Goal: Browse casually: Explore the website without a specific task or goal

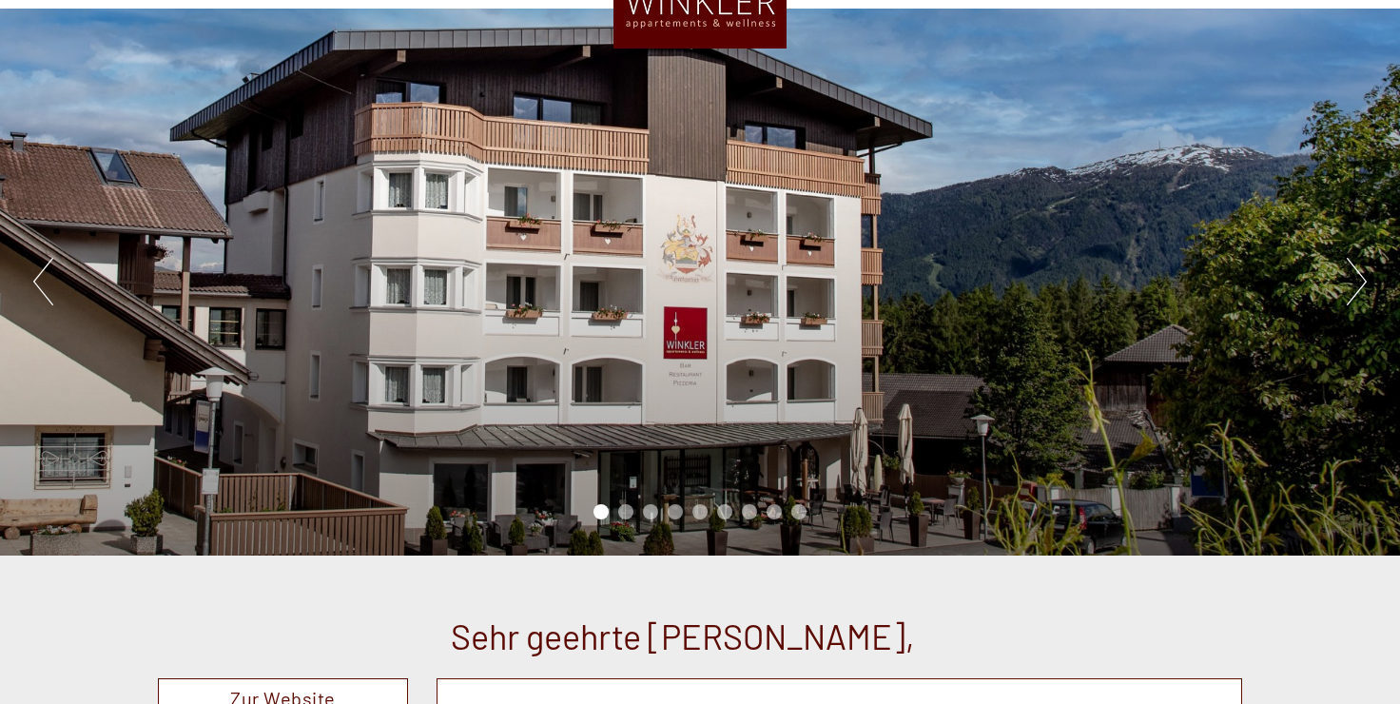
scroll to position [190, 0]
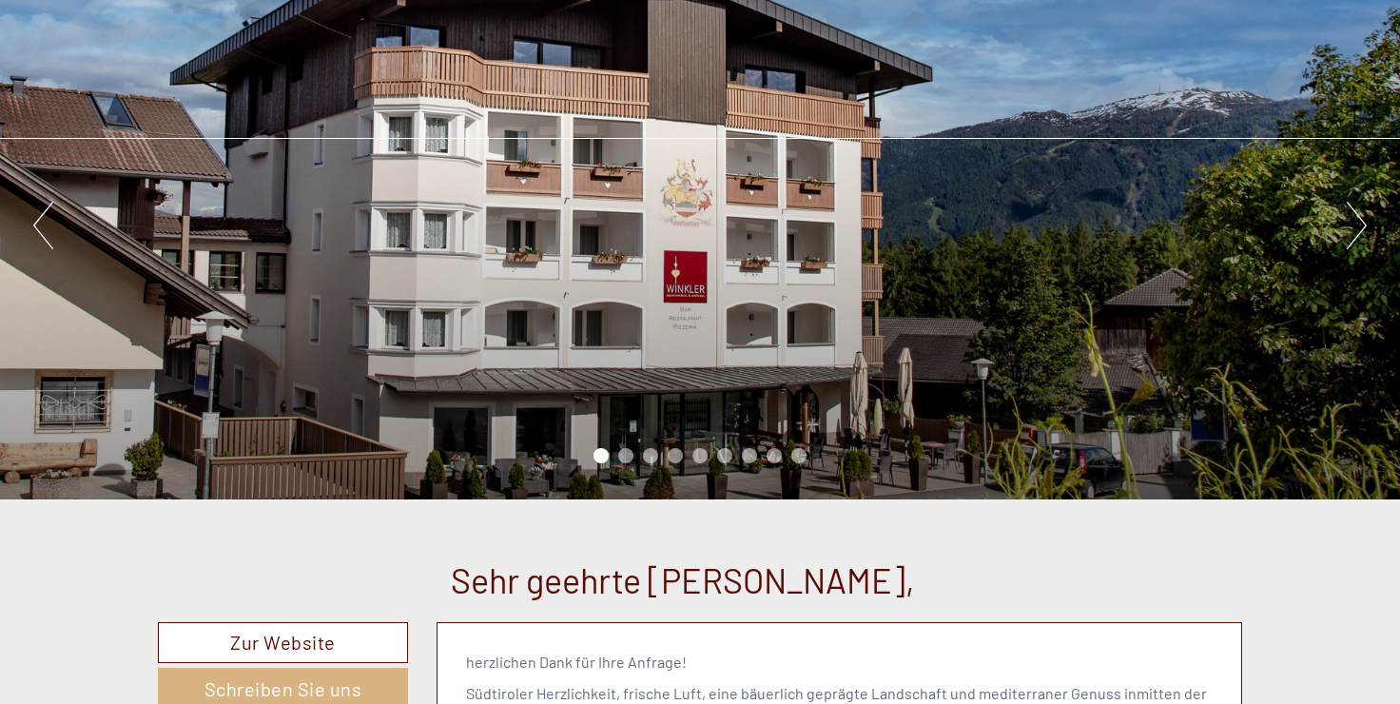
click at [626, 456] on li "2" at bounding box center [625, 455] width 15 height 15
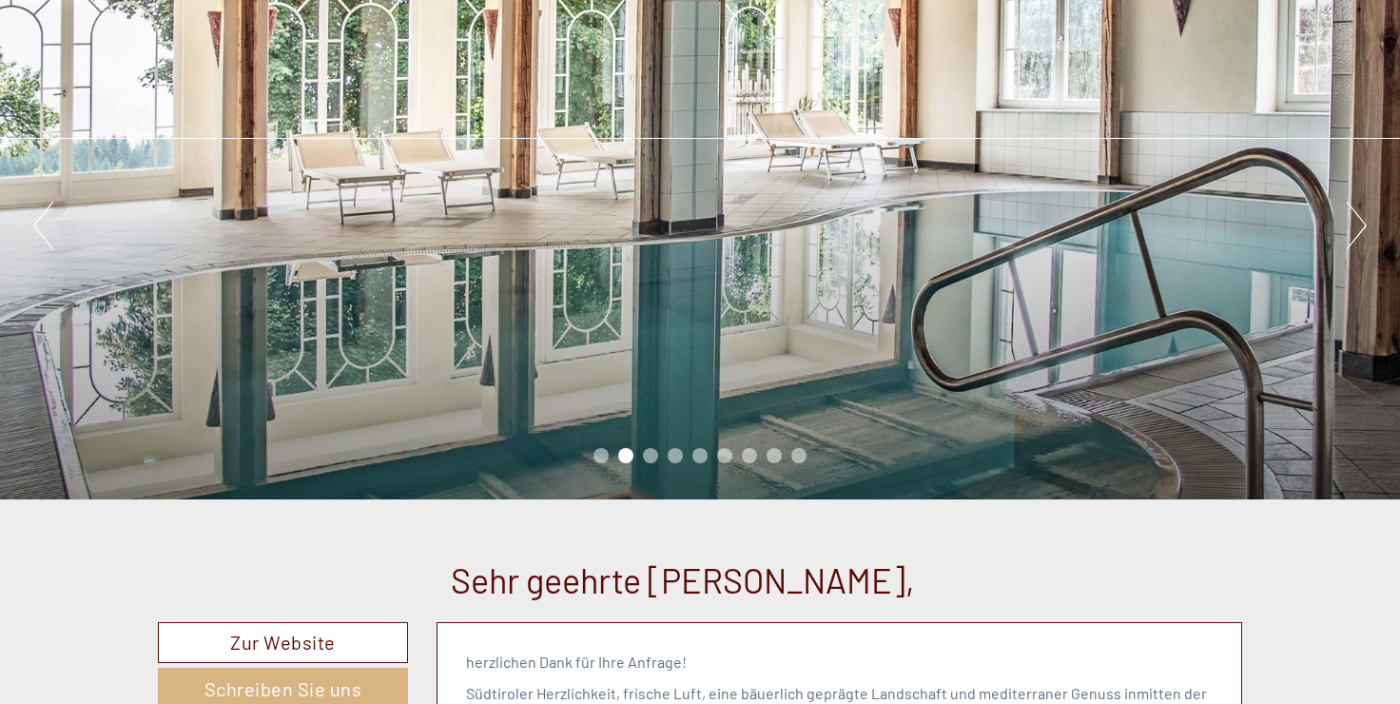
click at [649, 456] on li "3" at bounding box center [650, 455] width 15 height 15
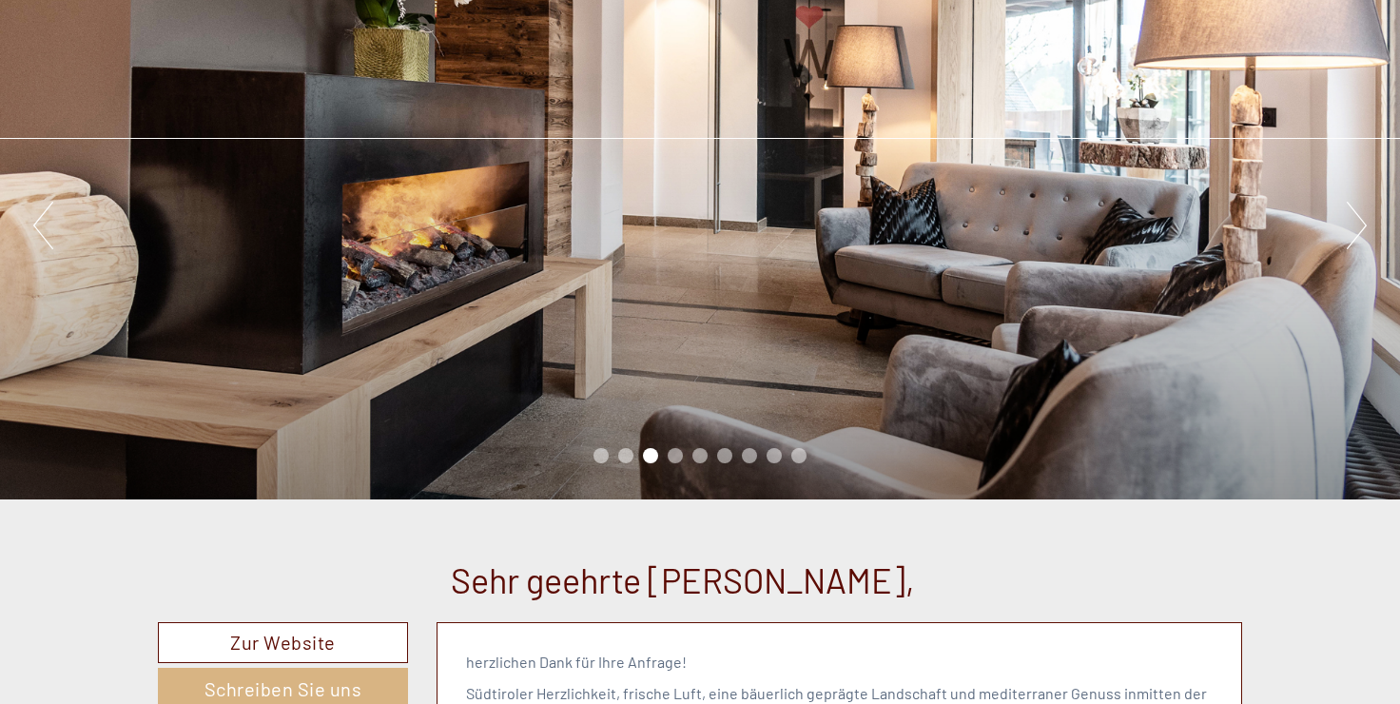
click at [678, 457] on li "4" at bounding box center [674, 455] width 15 height 15
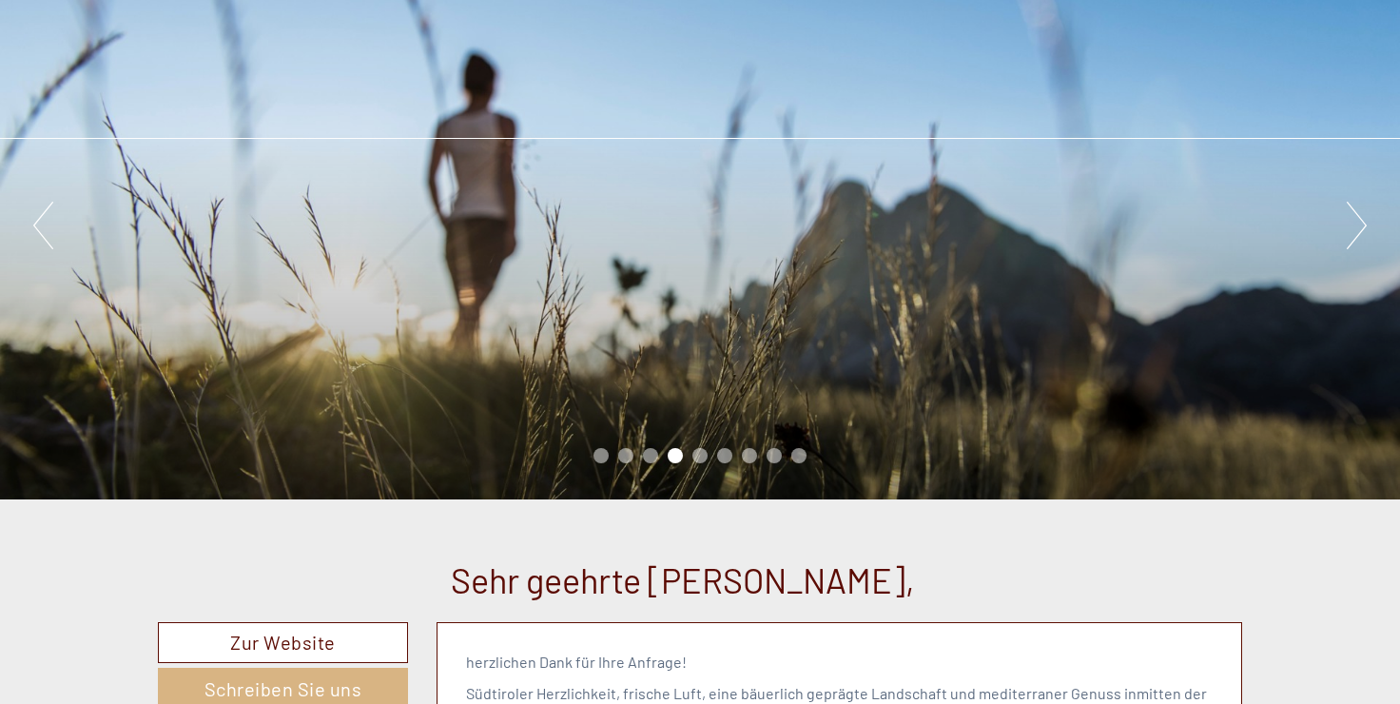
click at [697, 457] on li "5" at bounding box center [699, 455] width 15 height 15
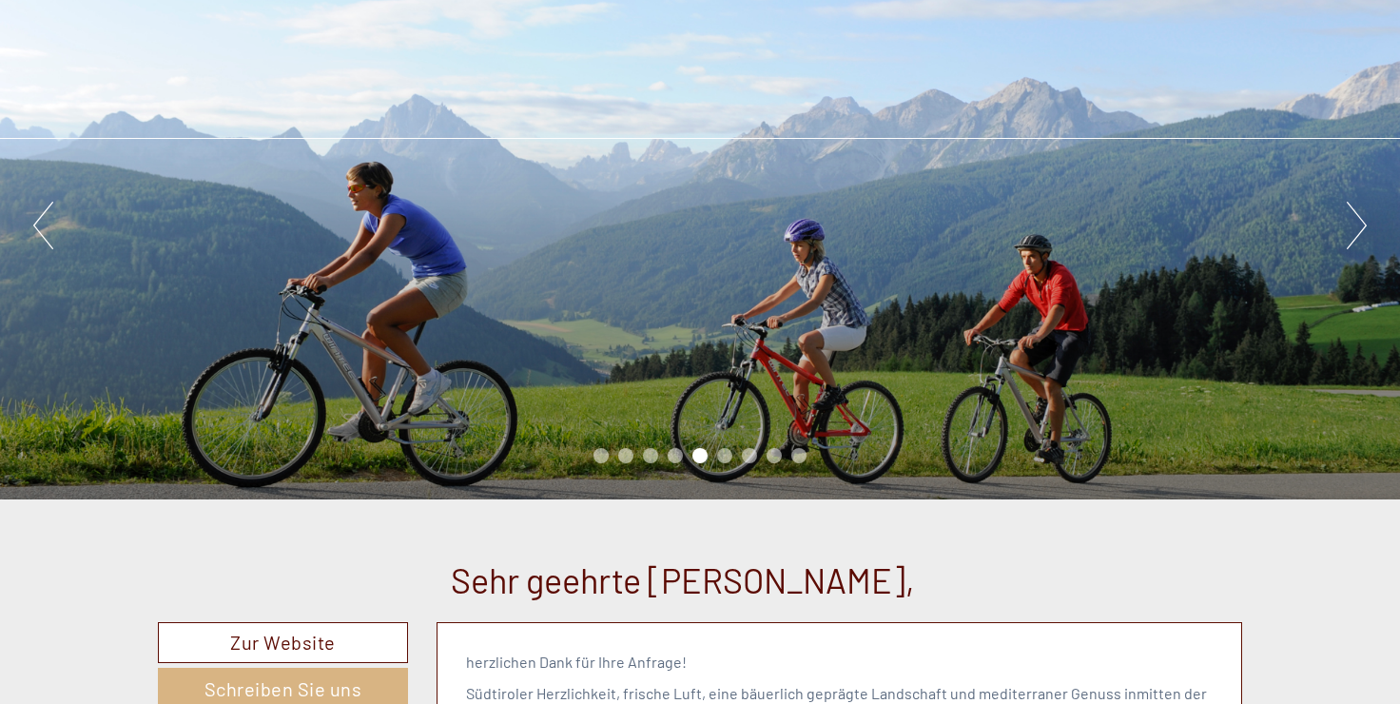
click at [728, 455] on li "6" at bounding box center [724, 455] width 15 height 15
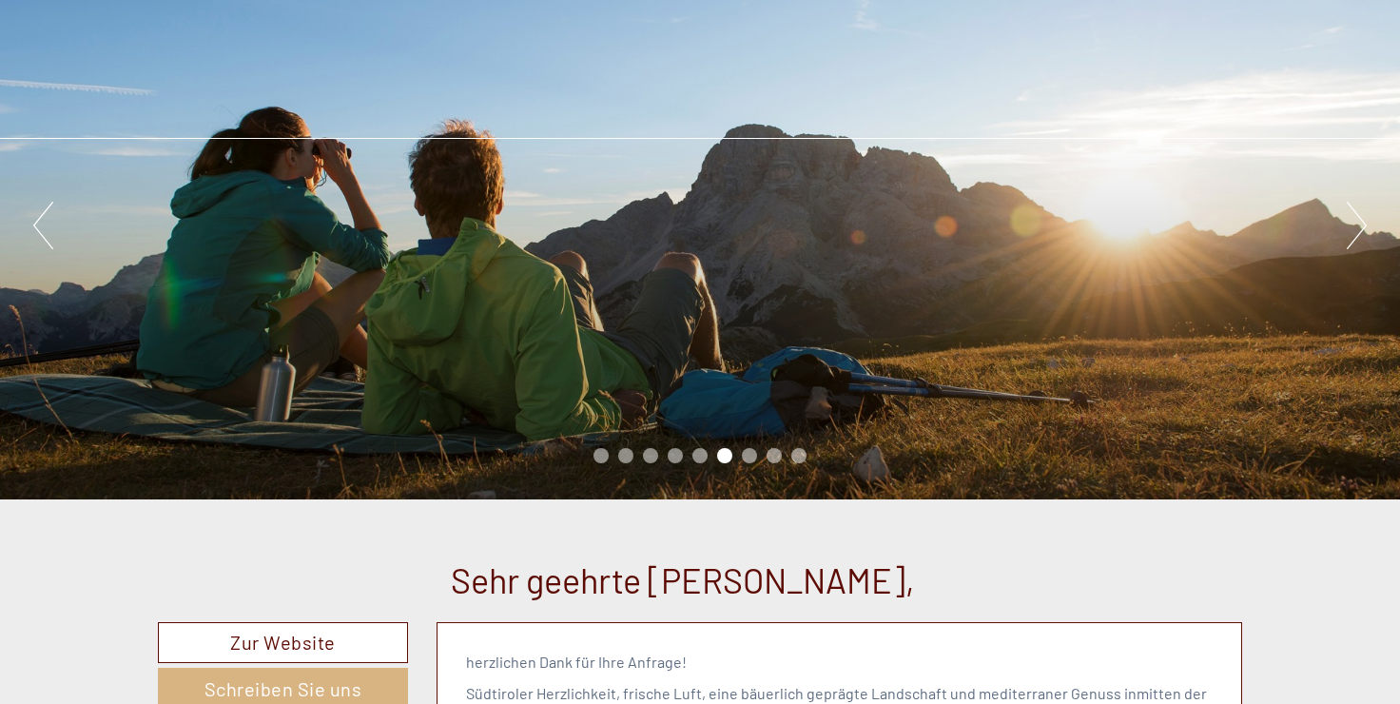
click at [750, 455] on li "7" at bounding box center [749, 455] width 15 height 15
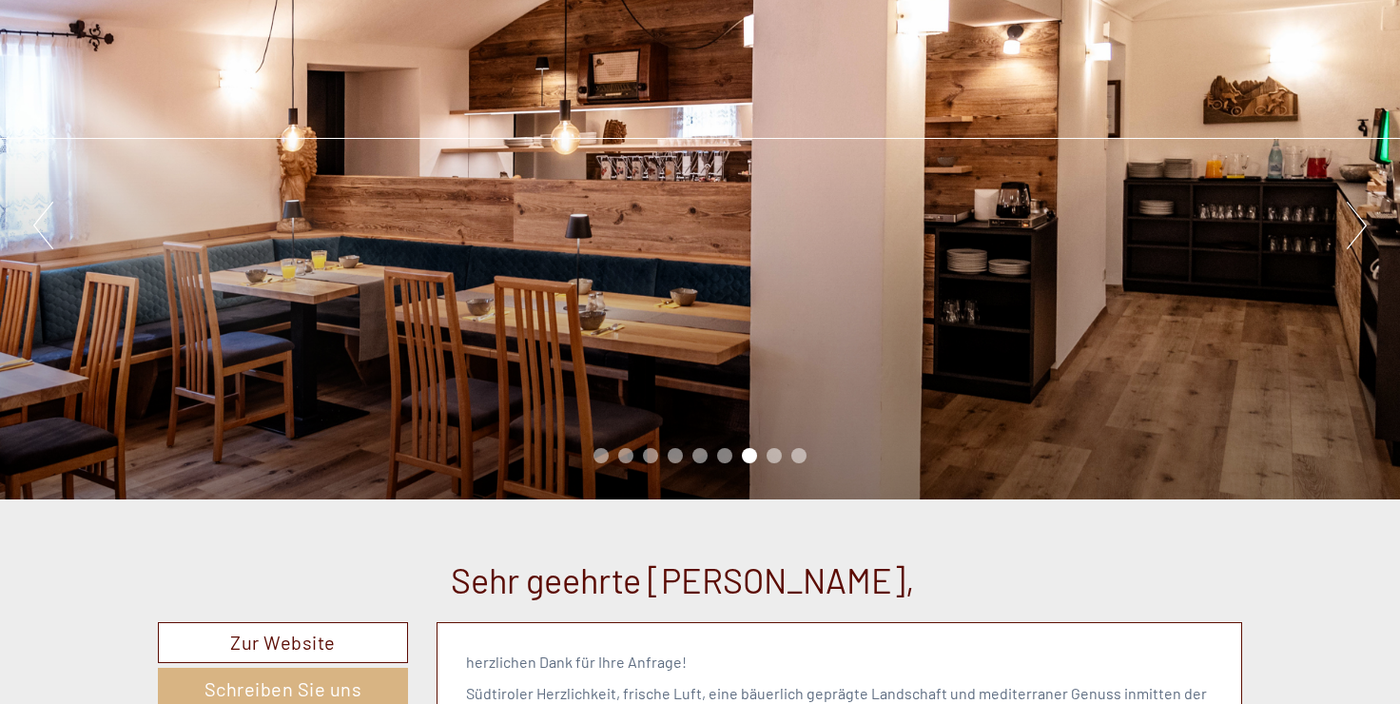
click at [771, 455] on li "8" at bounding box center [773, 455] width 15 height 15
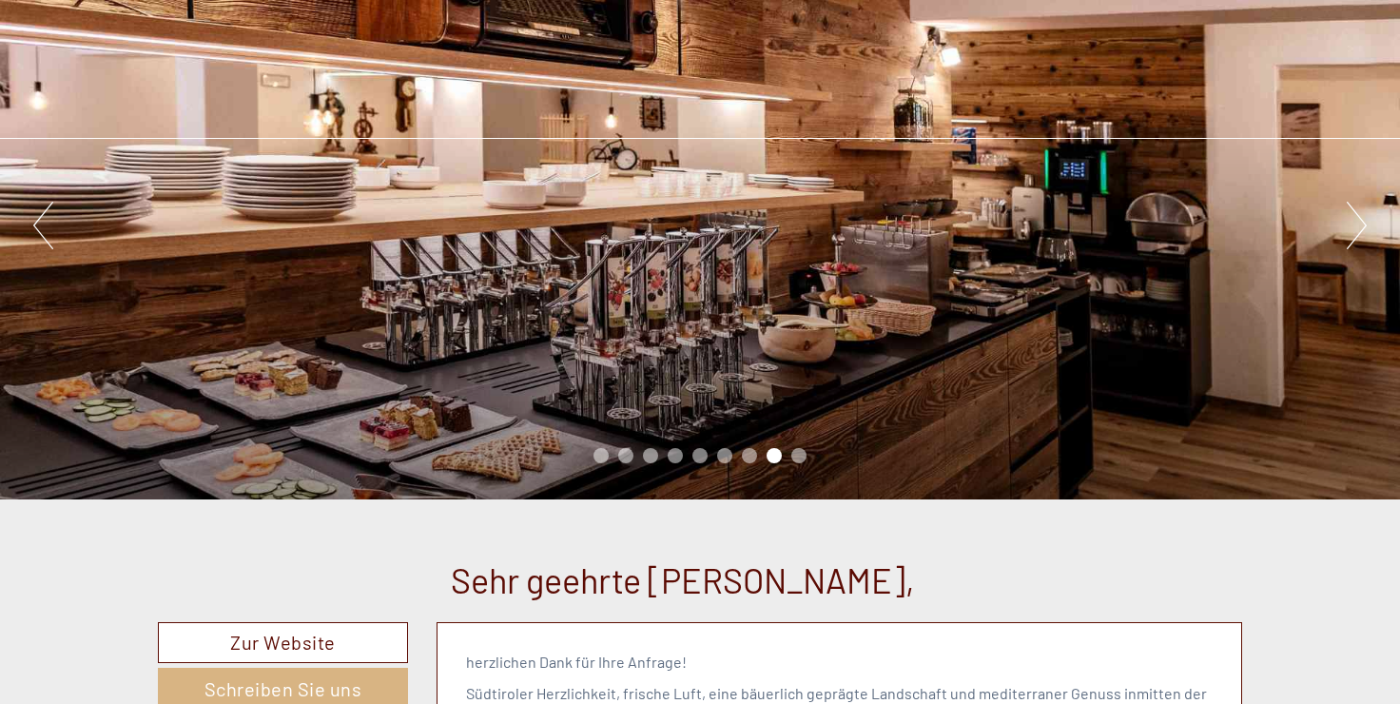
click at [803, 453] on li "9" at bounding box center [798, 455] width 15 height 15
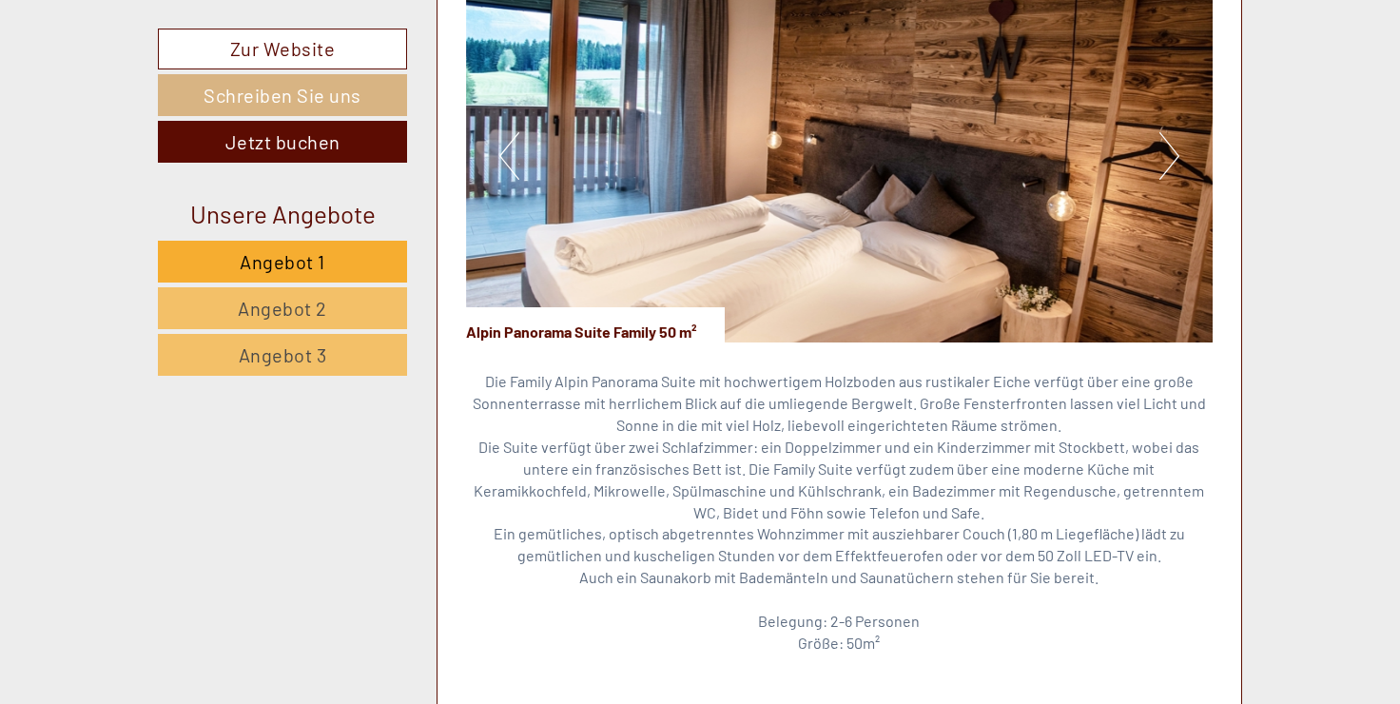
scroll to position [4088, 0]
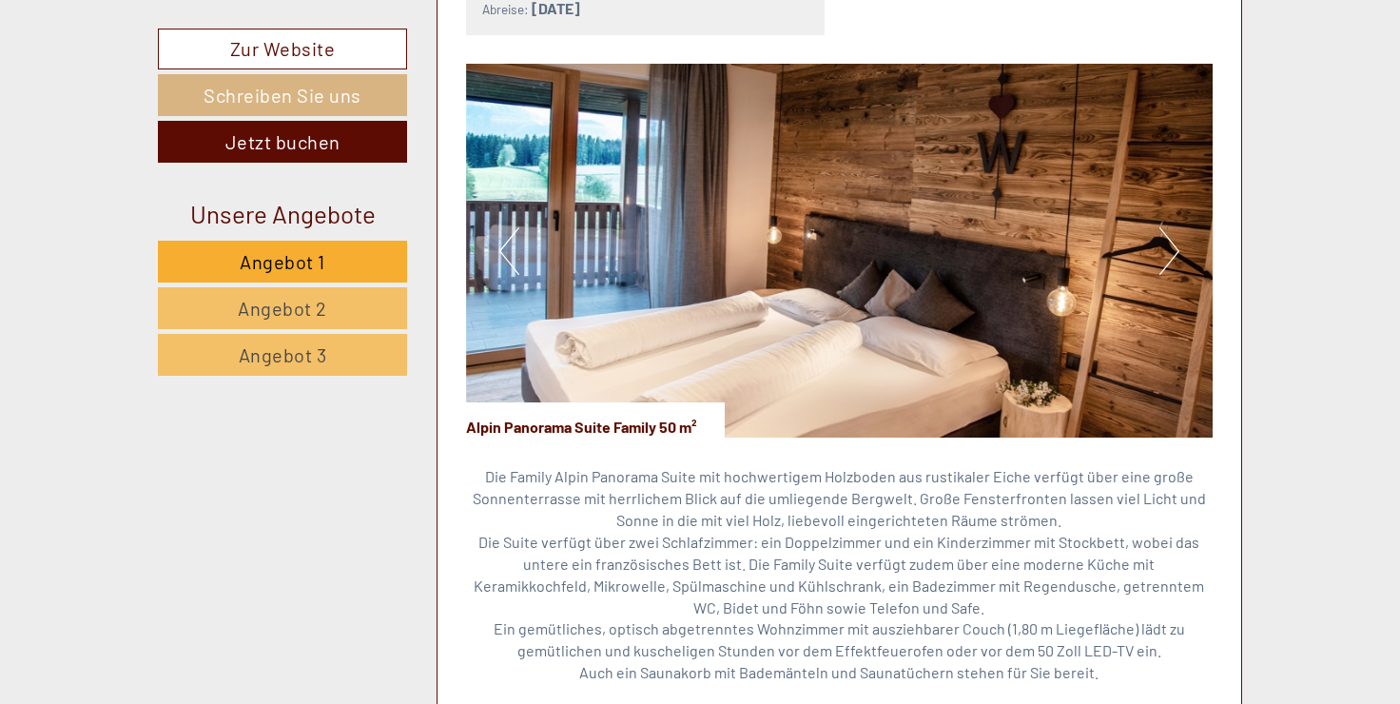
click at [1176, 227] on button "Next" at bounding box center [1169, 251] width 20 height 48
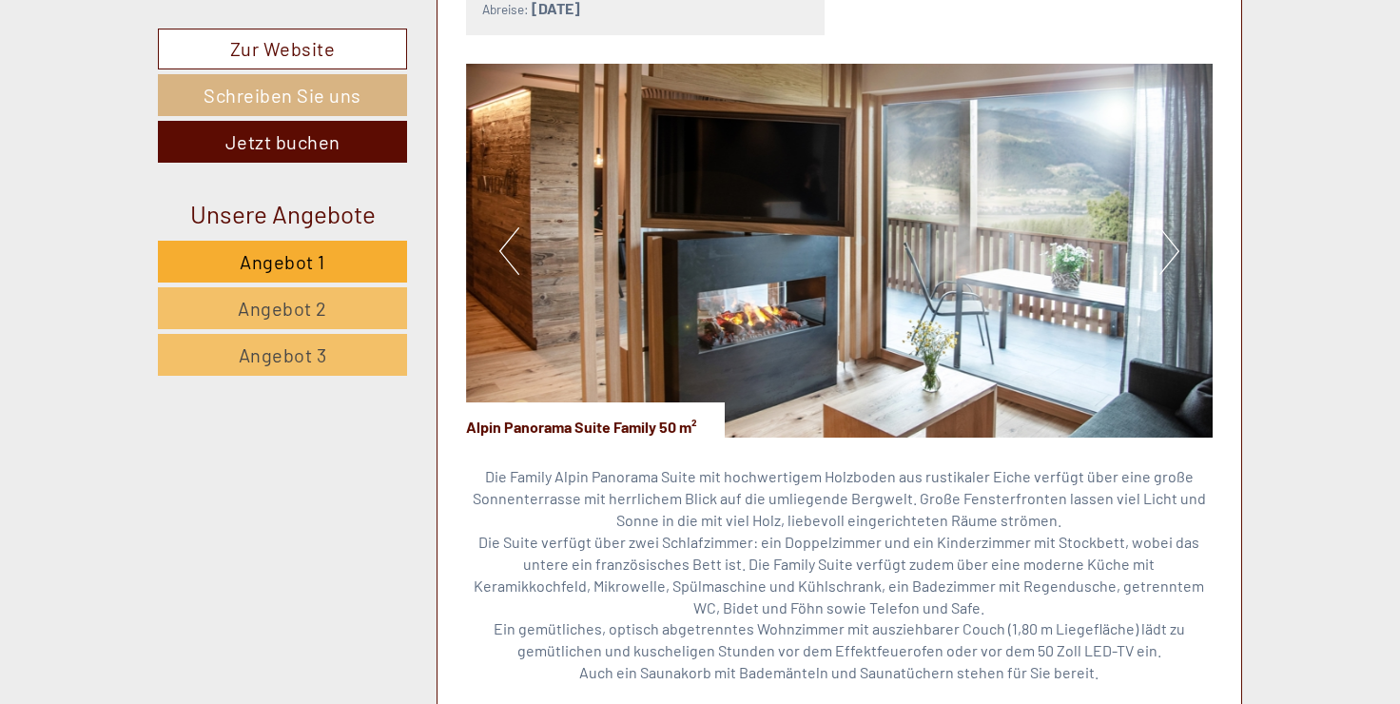
click at [1176, 227] on button "Next" at bounding box center [1169, 251] width 20 height 48
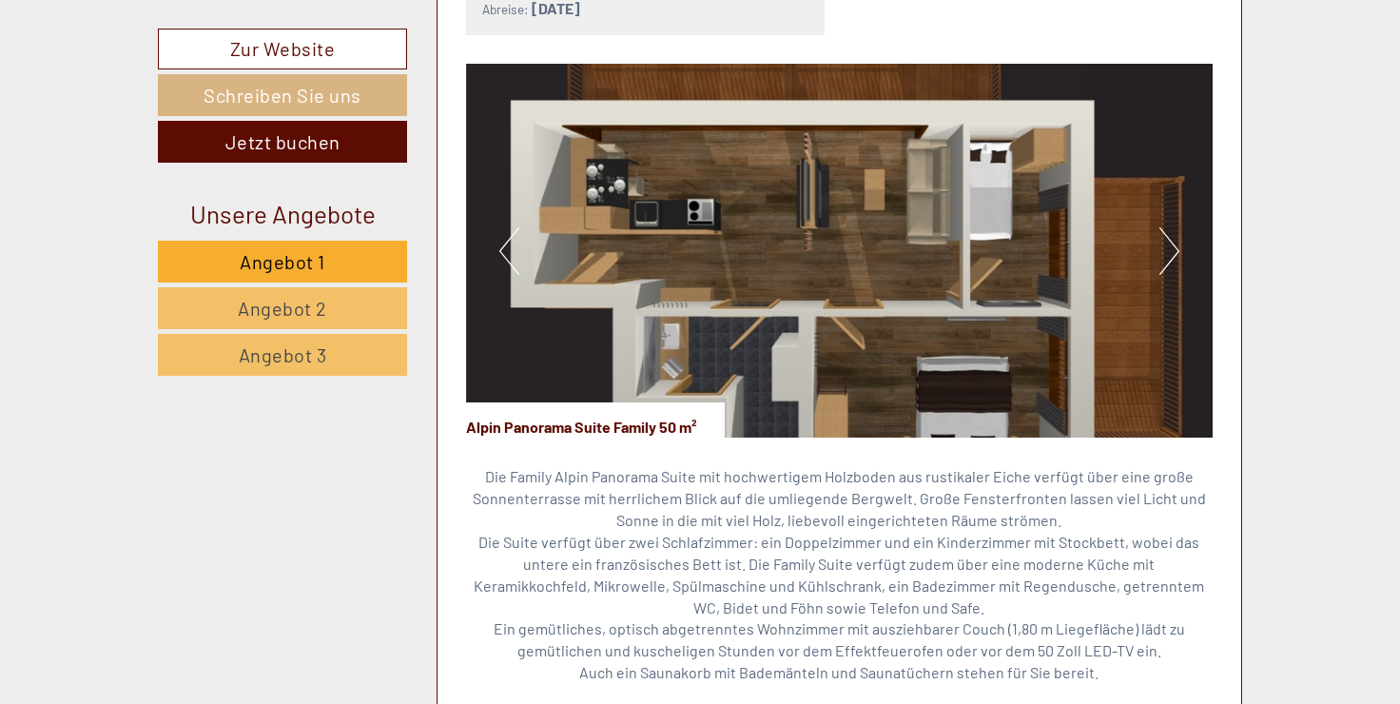
click at [503, 227] on button "Previous" at bounding box center [509, 251] width 20 height 48
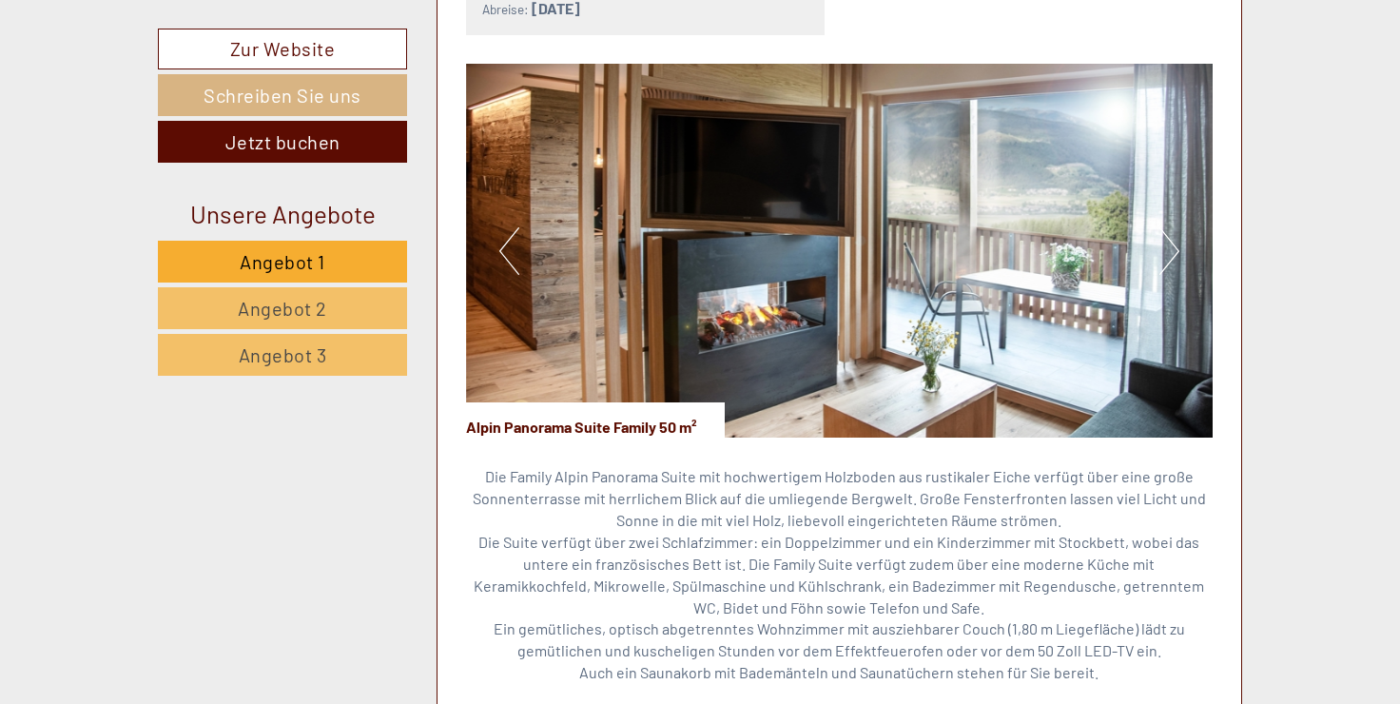
click at [503, 227] on button "Previous" at bounding box center [509, 251] width 20 height 48
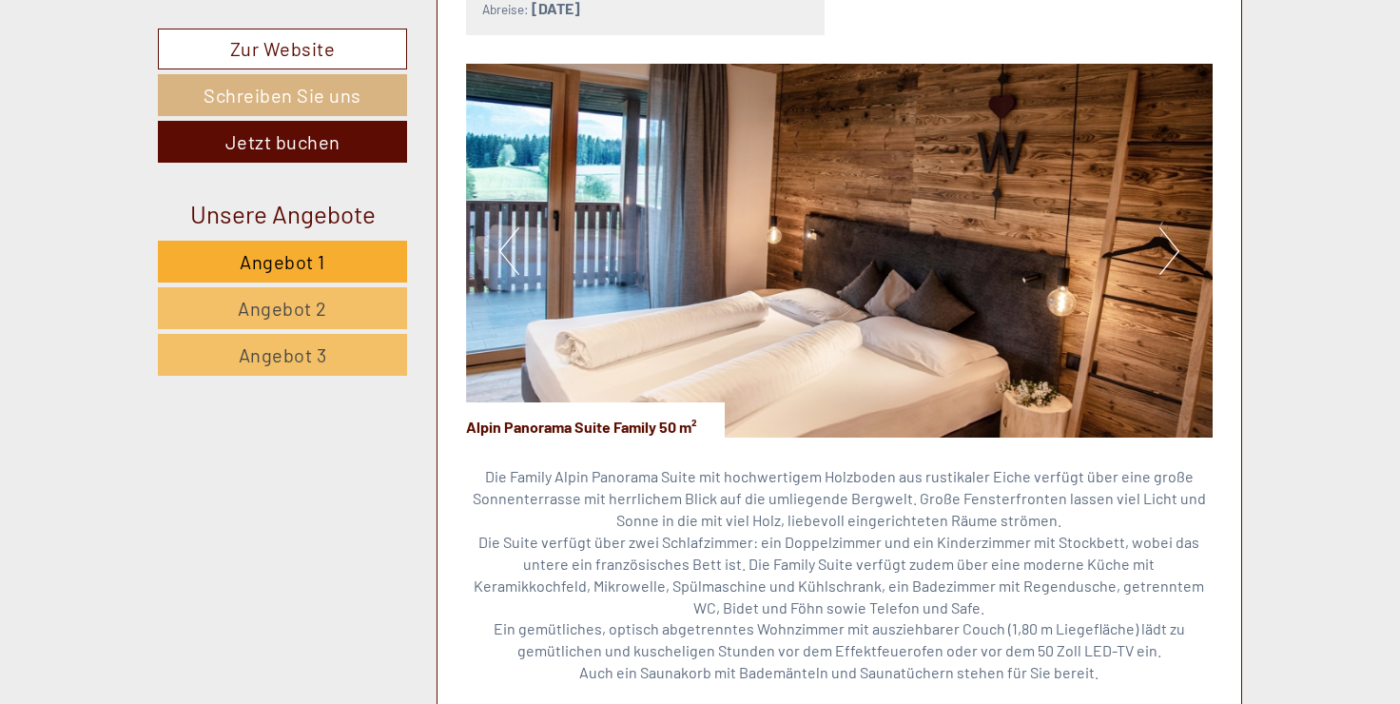
click at [1169, 227] on button "Next" at bounding box center [1169, 251] width 20 height 48
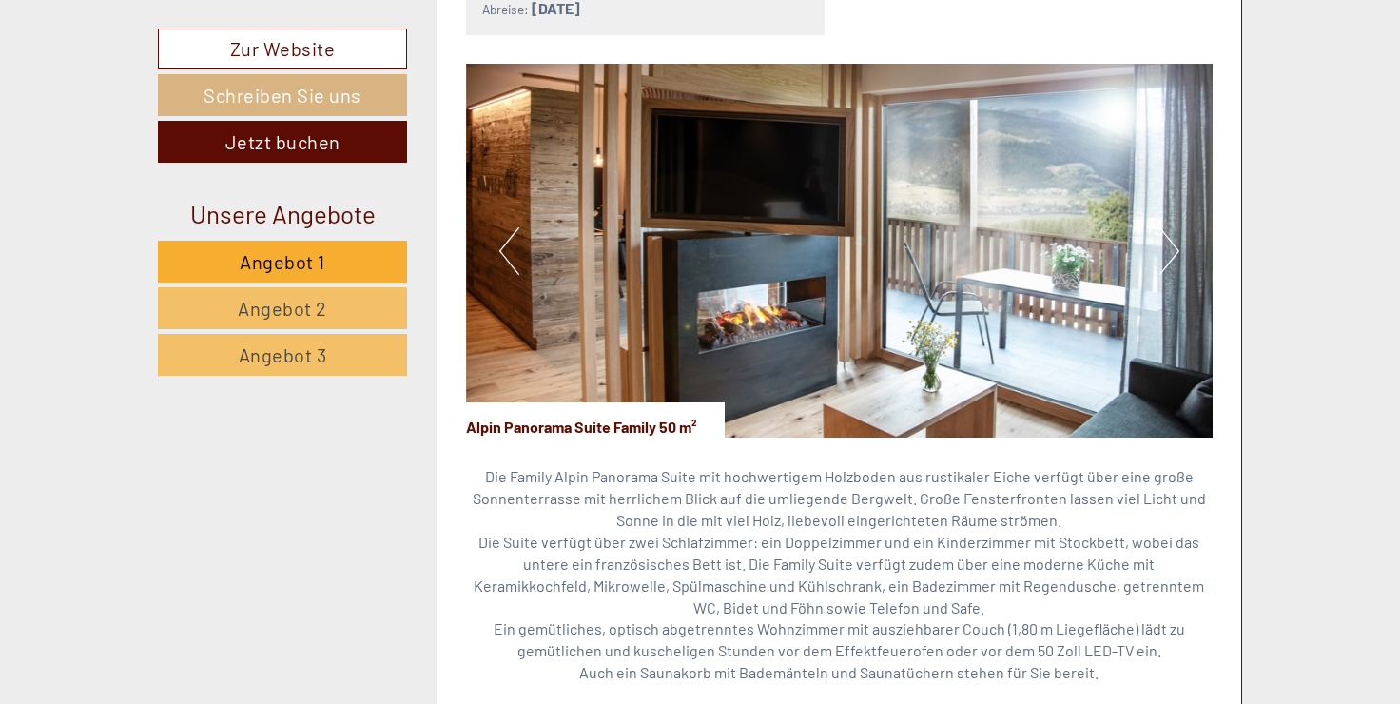
click at [1169, 227] on button "Next" at bounding box center [1169, 251] width 20 height 48
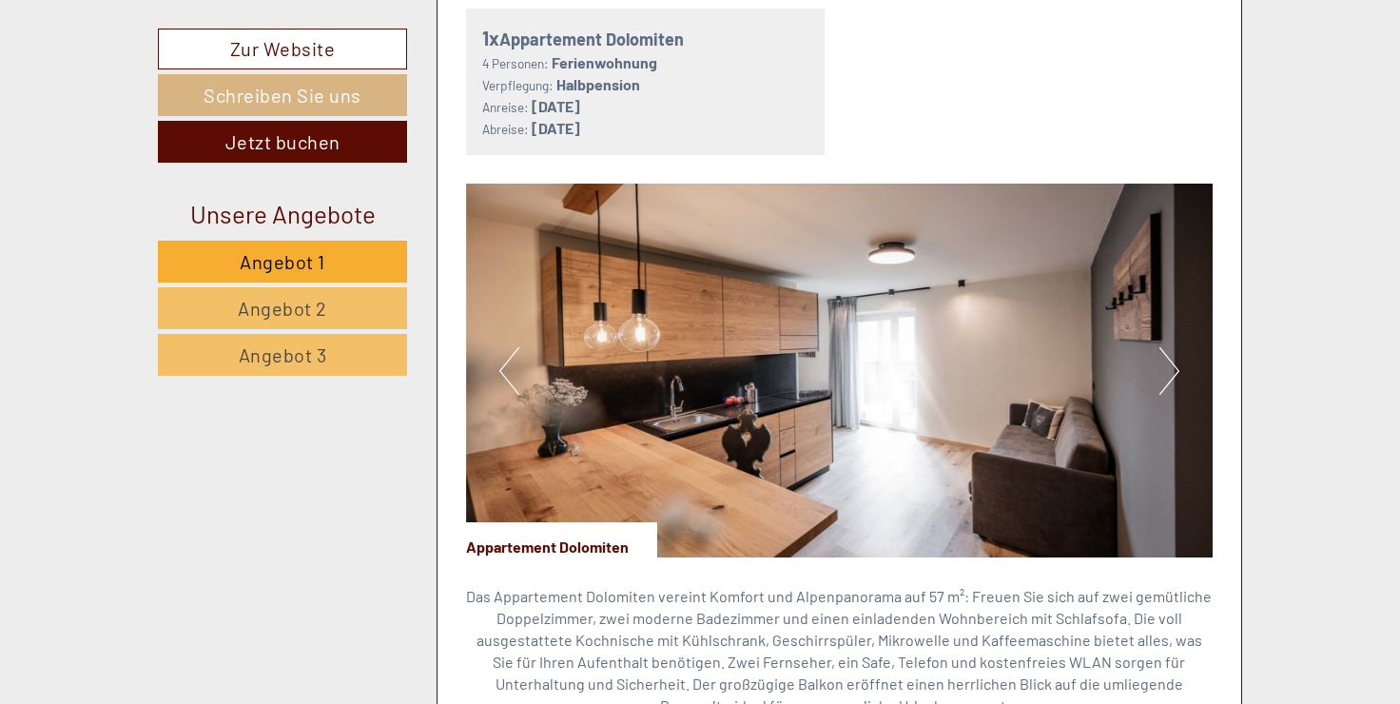
scroll to position [2472, 0]
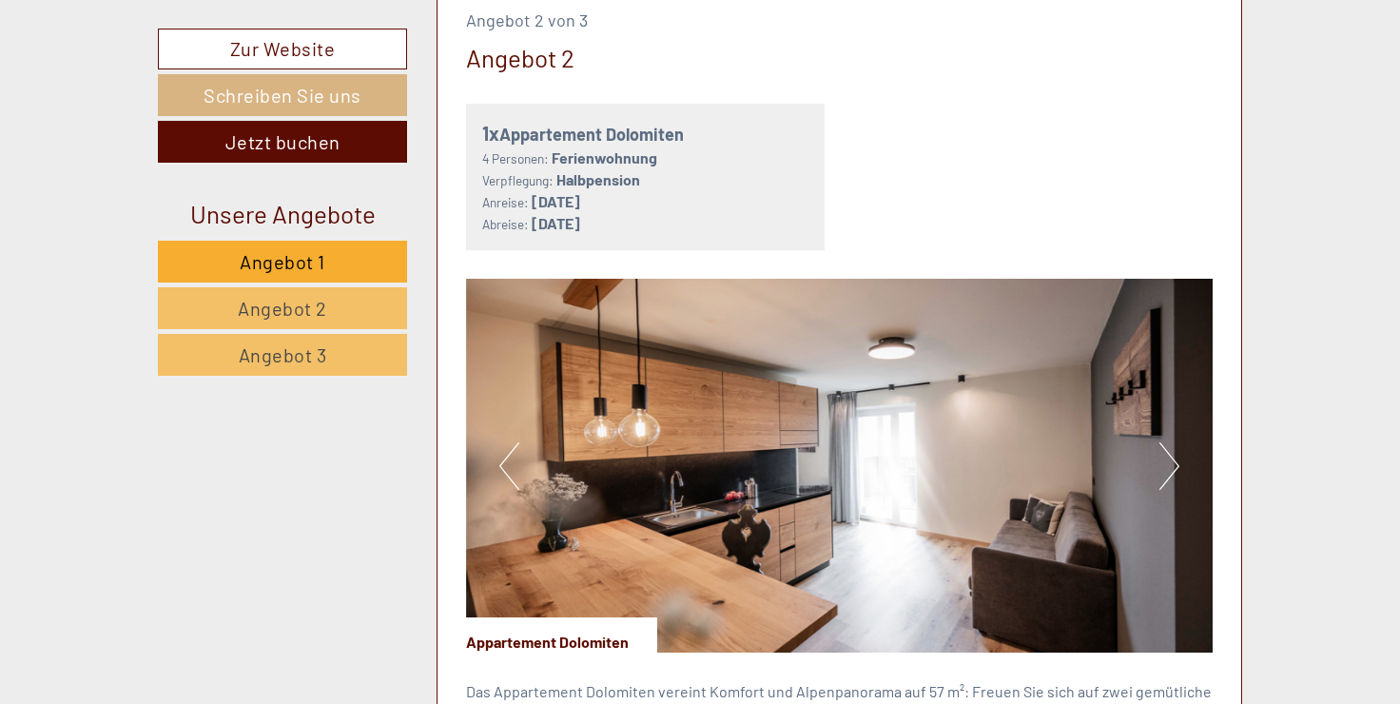
click at [1171, 442] on button "Next" at bounding box center [1169, 466] width 20 height 48
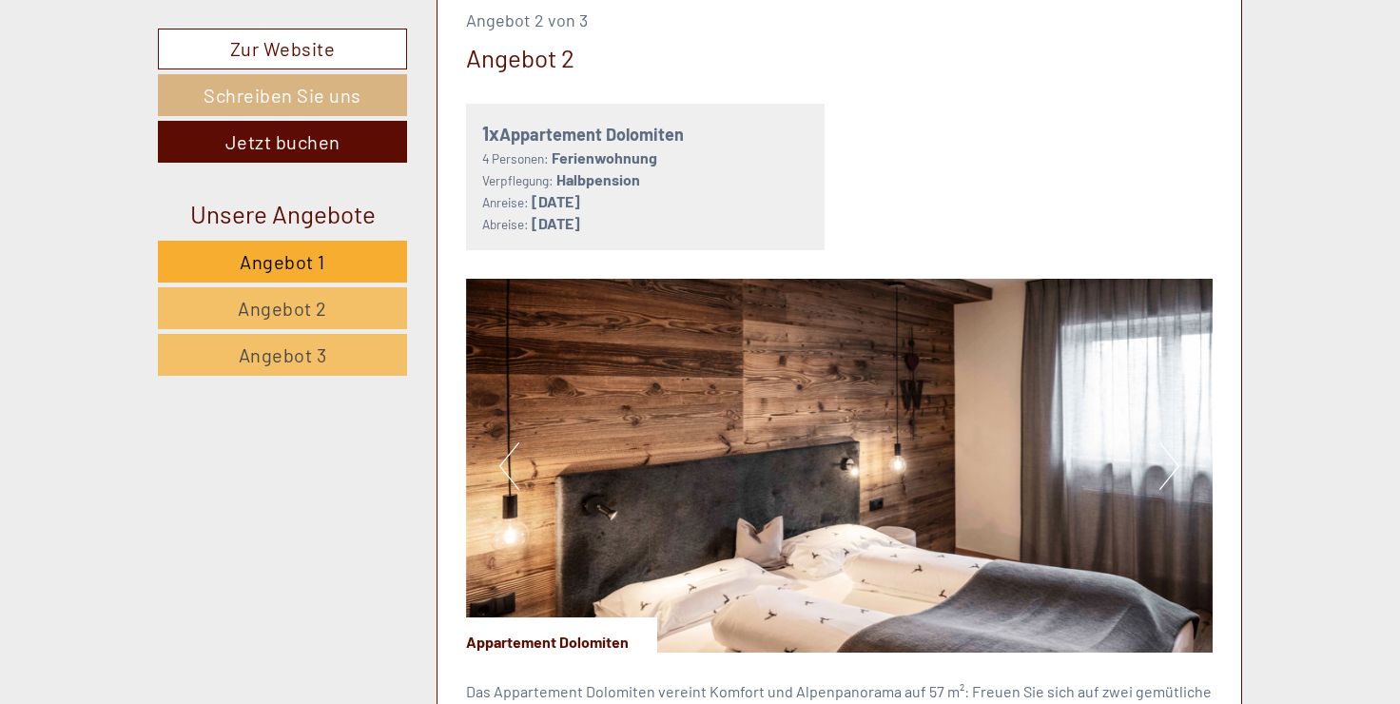
click at [1171, 442] on button "Next" at bounding box center [1169, 466] width 20 height 48
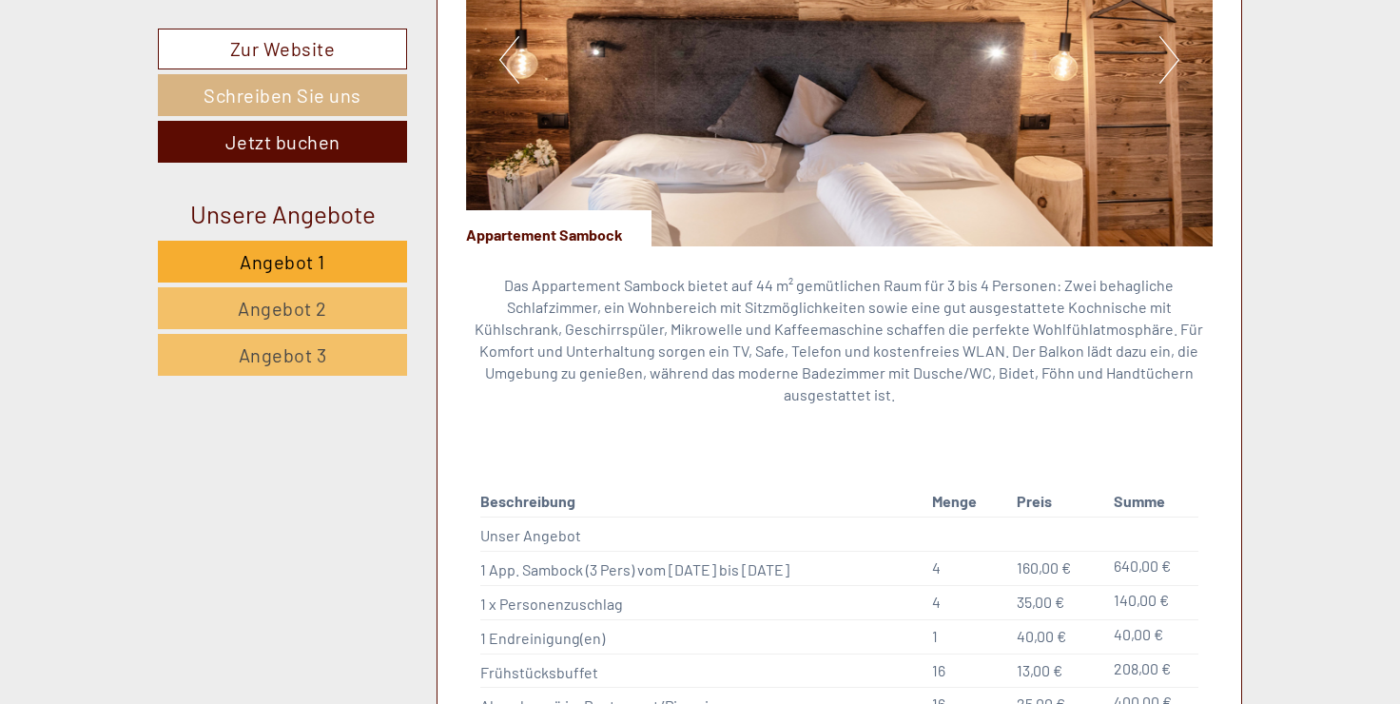
scroll to position [1331, 0]
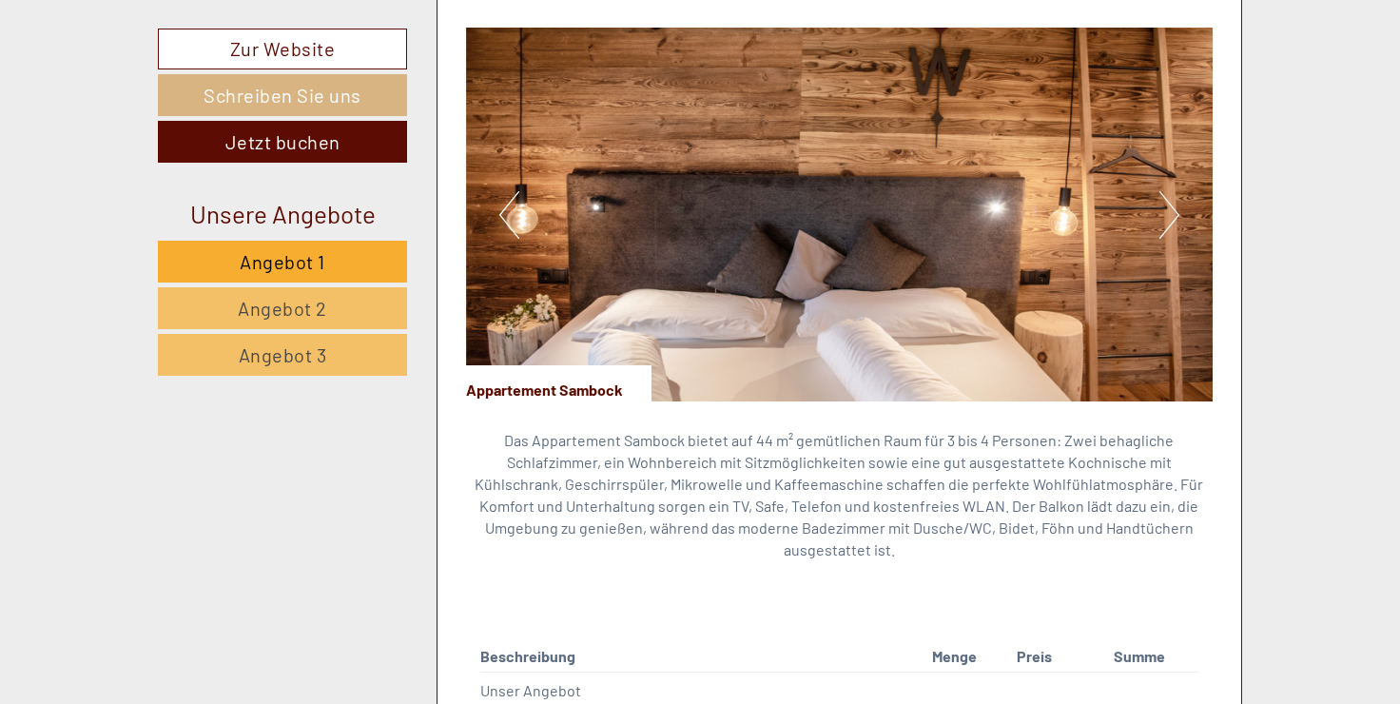
click at [1173, 207] on button "Next" at bounding box center [1169, 215] width 20 height 48
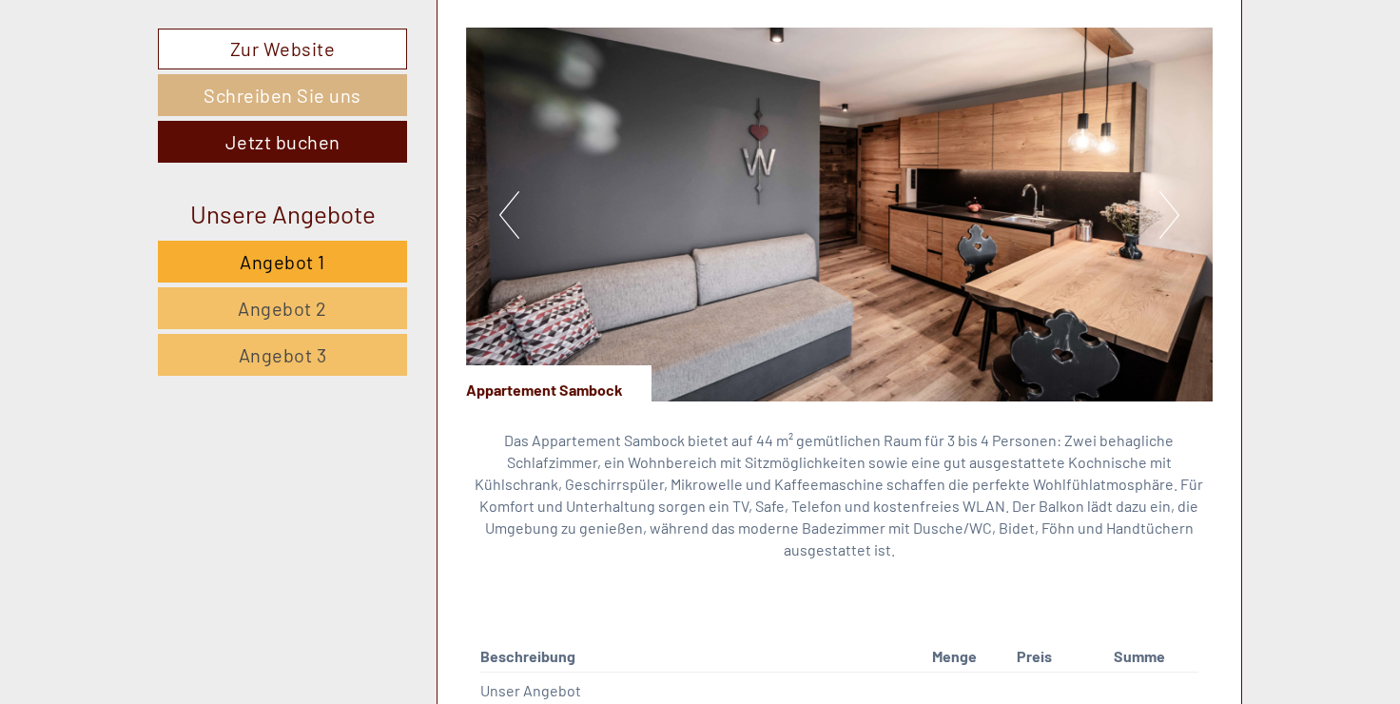
click at [1173, 207] on button "Next" at bounding box center [1169, 215] width 20 height 48
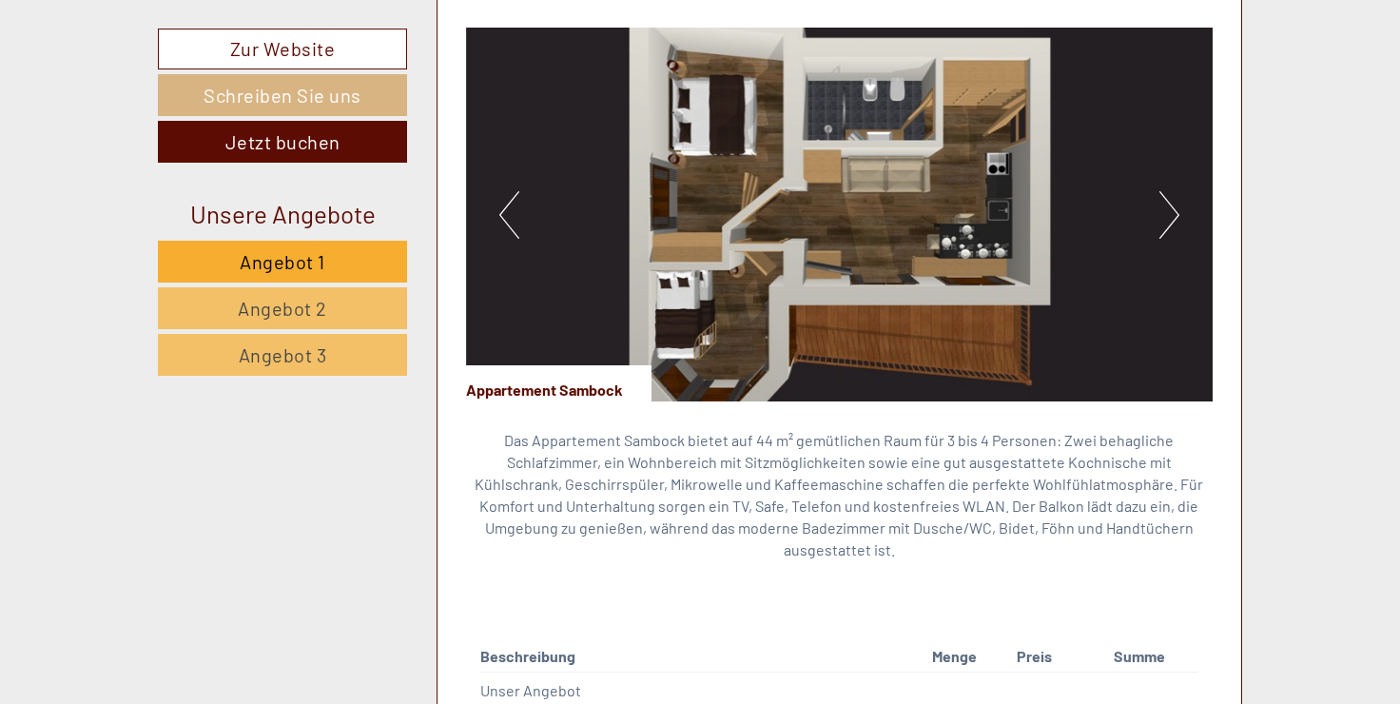
click at [1173, 207] on button "Next" at bounding box center [1169, 215] width 20 height 48
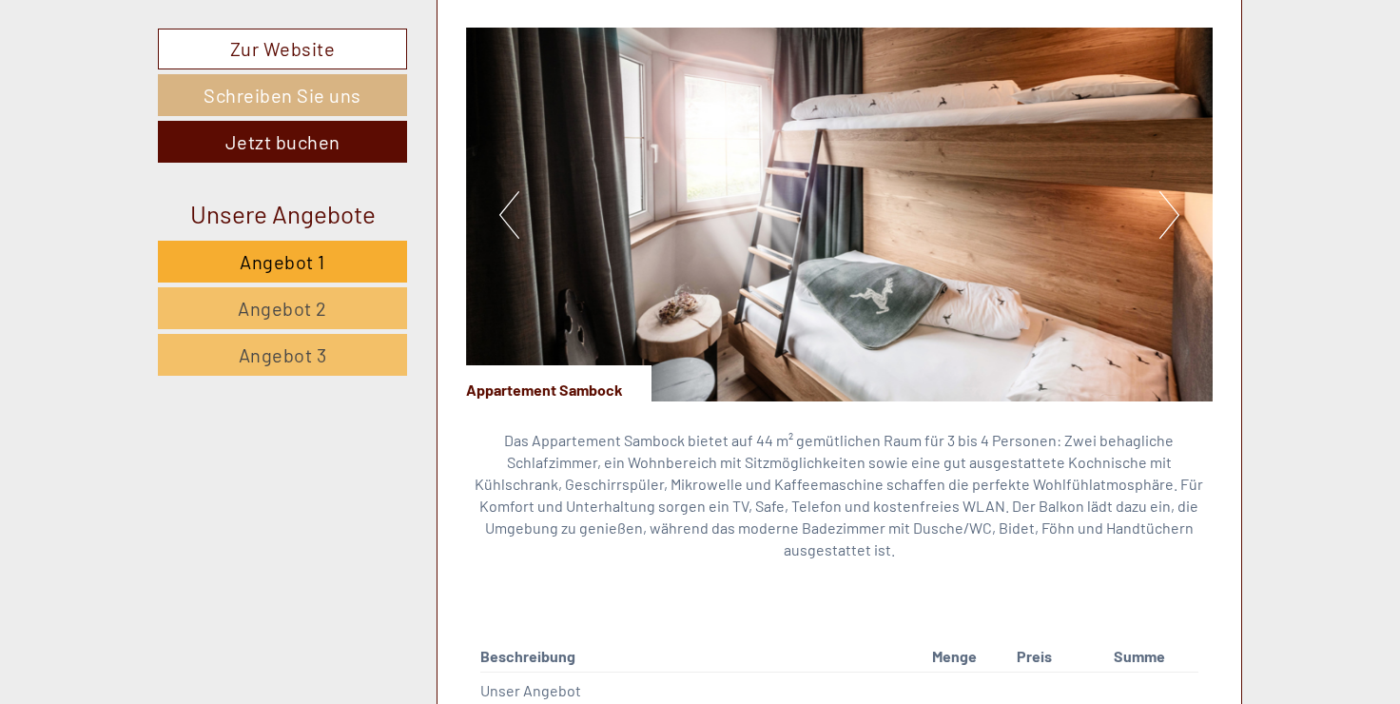
click at [1173, 207] on button "Next" at bounding box center [1169, 215] width 20 height 48
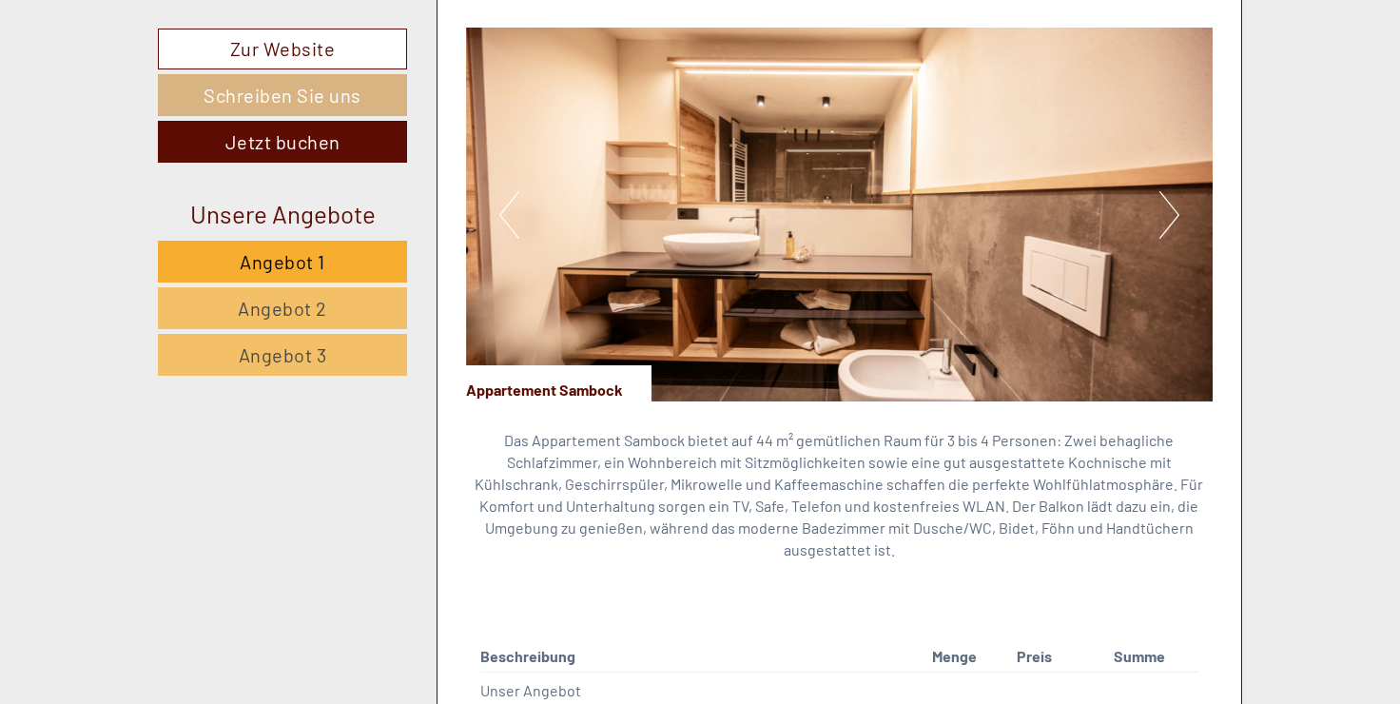
click at [1173, 207] on button "Next" at bounding box center [1169, 215] width 20 height 48
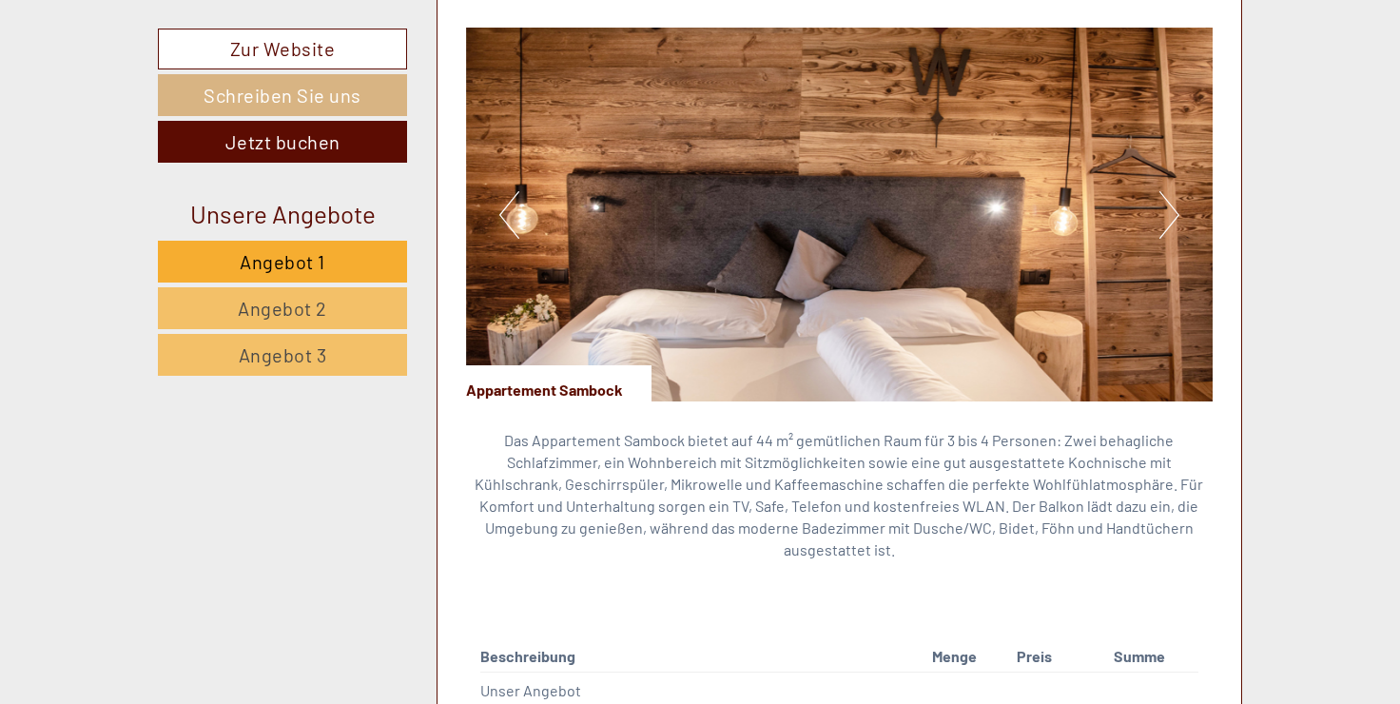
click at [1173, 207] on button "Next" at bounding box center [1169, 215] width 20 height 48
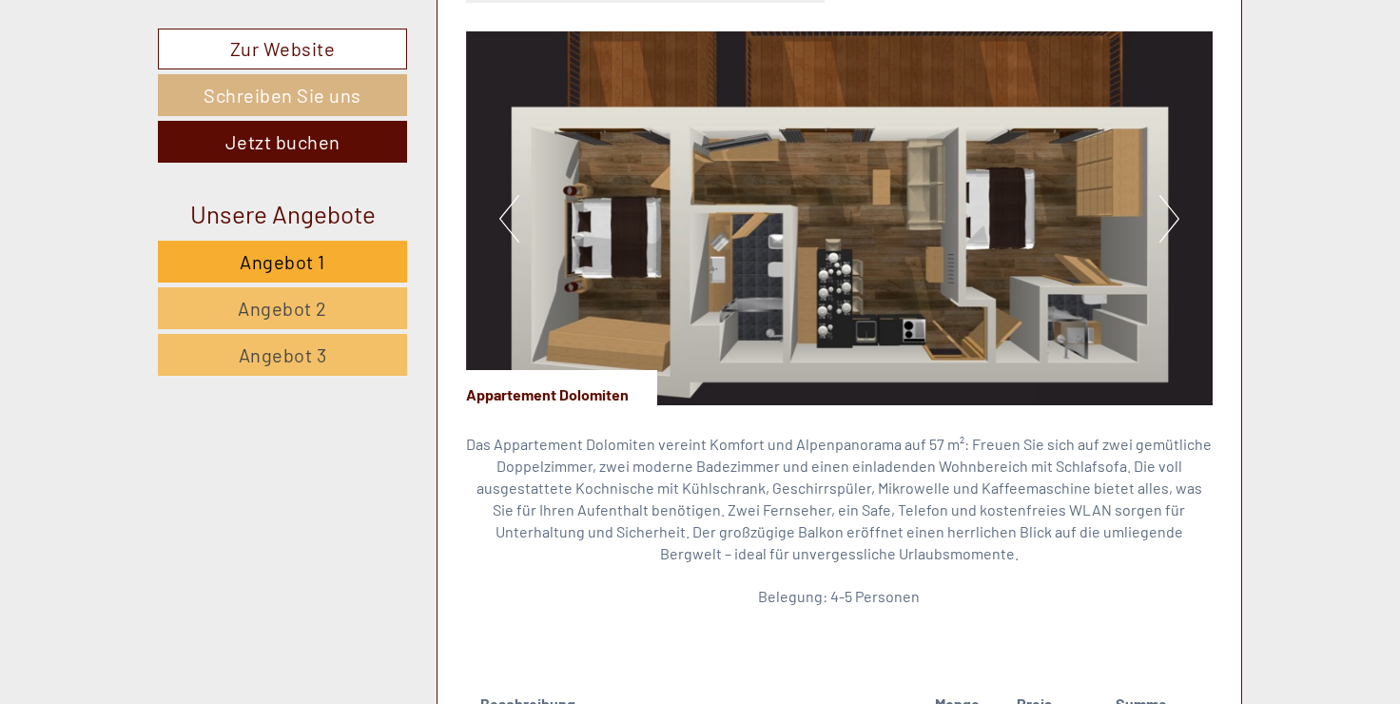
scroll to position [2662, 0]
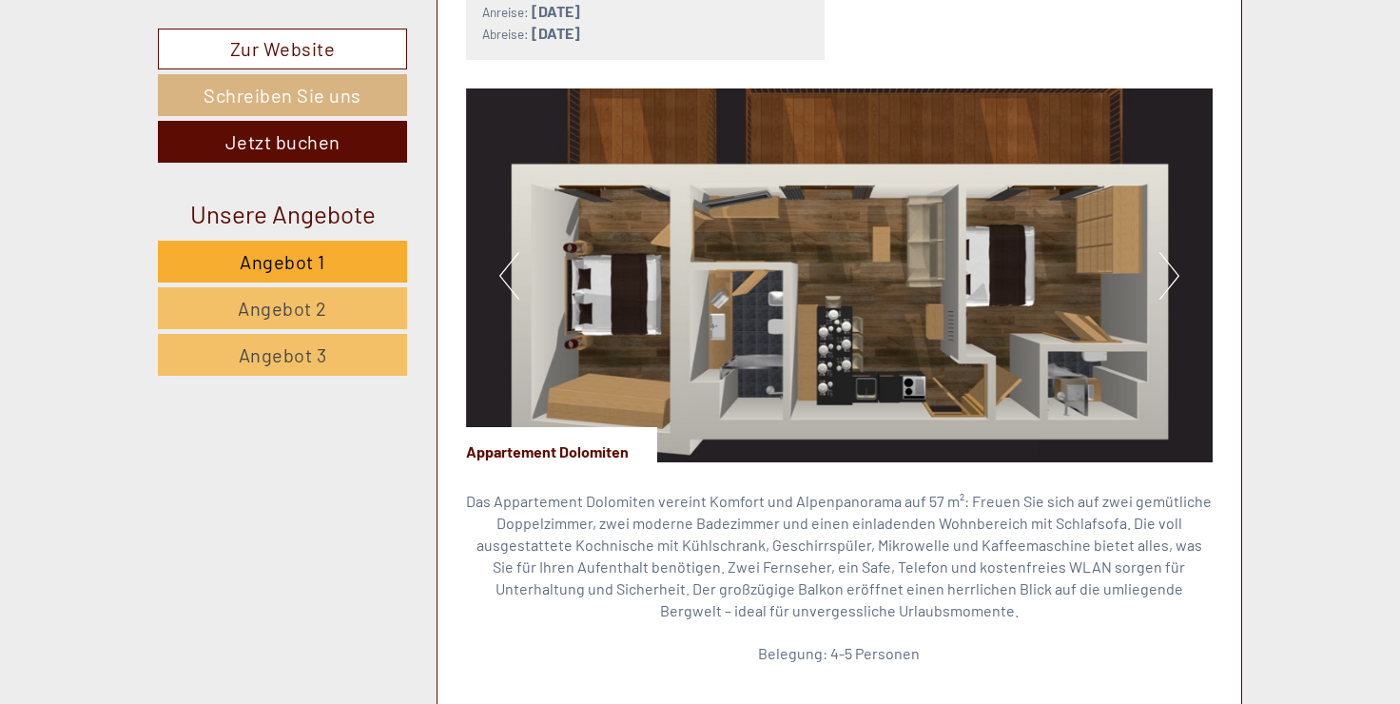
click at [803, 285] on img at bounding box center [839, 275] width 747 height 374
click at [1169, 252] on button "Next" at bounding box center [1169, 276] width 20 height 48
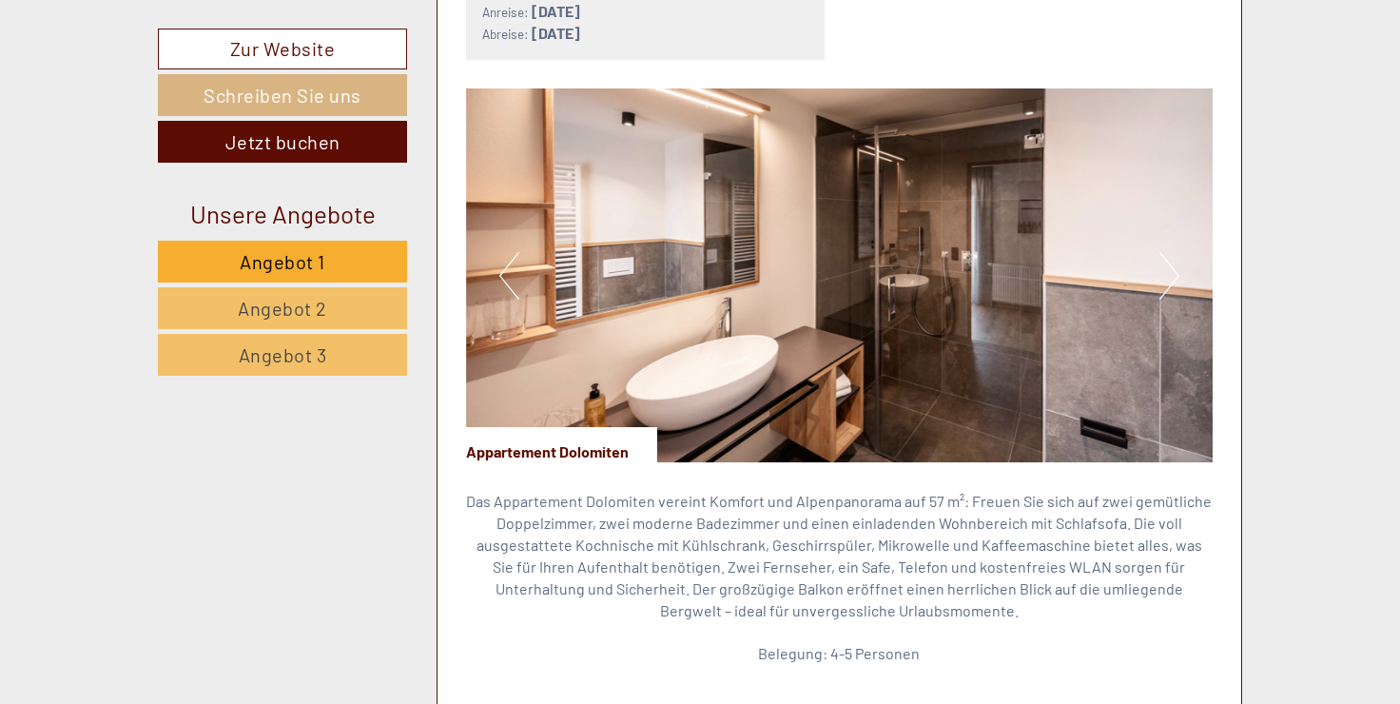
click at [1169, 252] on button "Next" at bounding box center [1169, 276] width 20 height 48
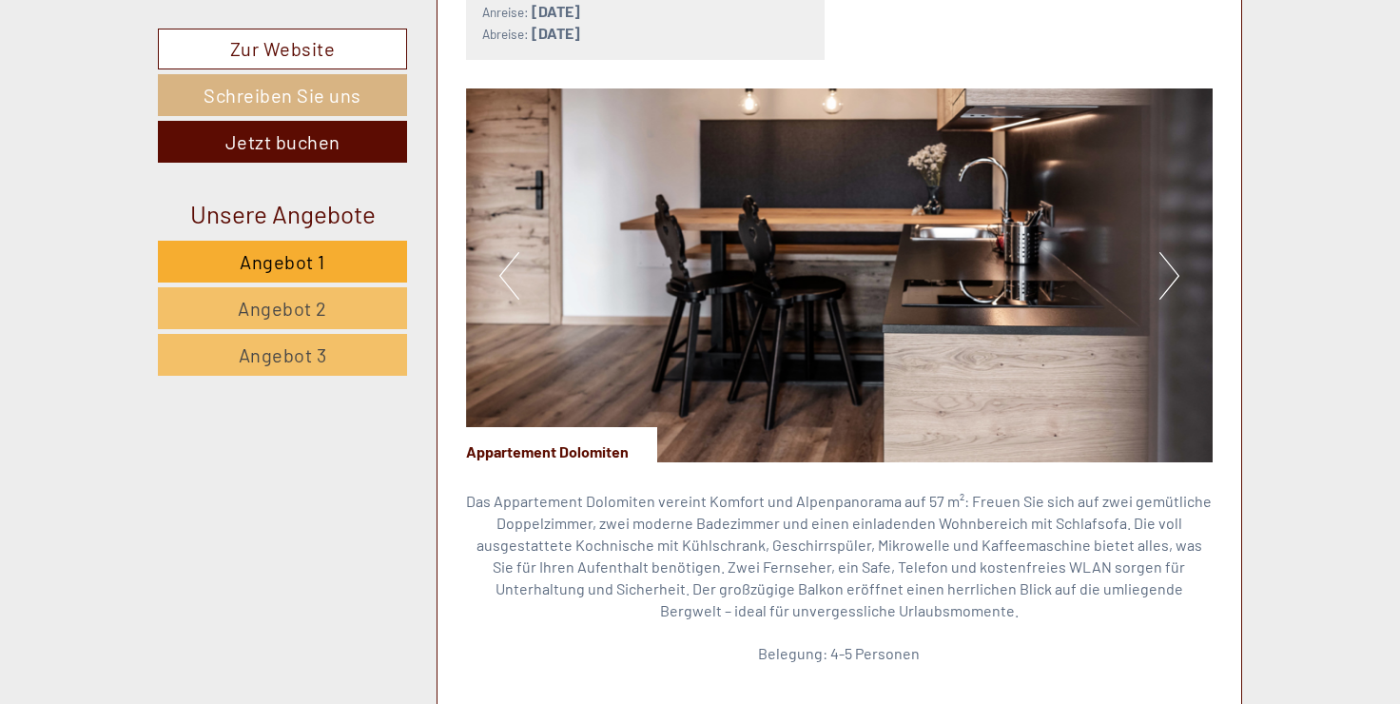
click at [1169, 252] on button "Next" at bounding box center [1169, 276] width 20 height 48
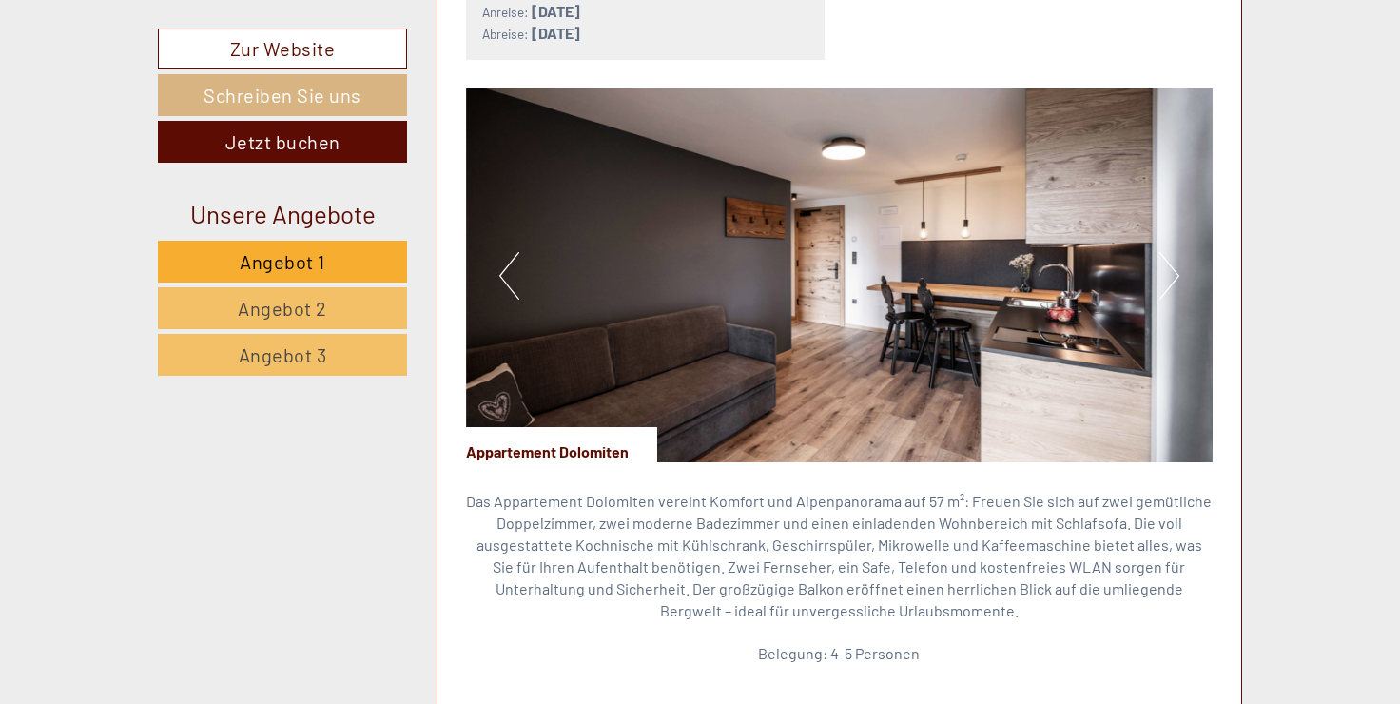
click at [1169, 252] on button "Next" at bounding box center [1169, 276] width 20 height 48
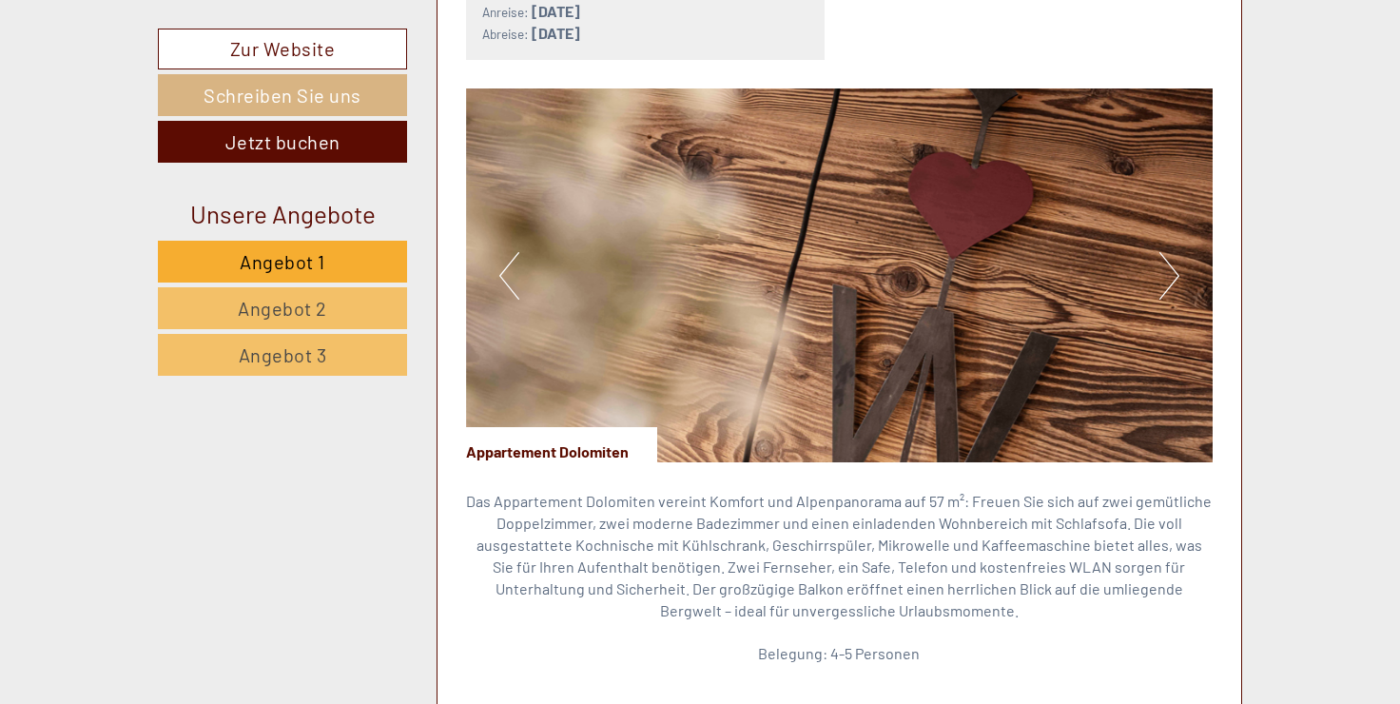
click at [1169, 252] on button "Next" at bounding box center [1169, 276] width 20 height 48
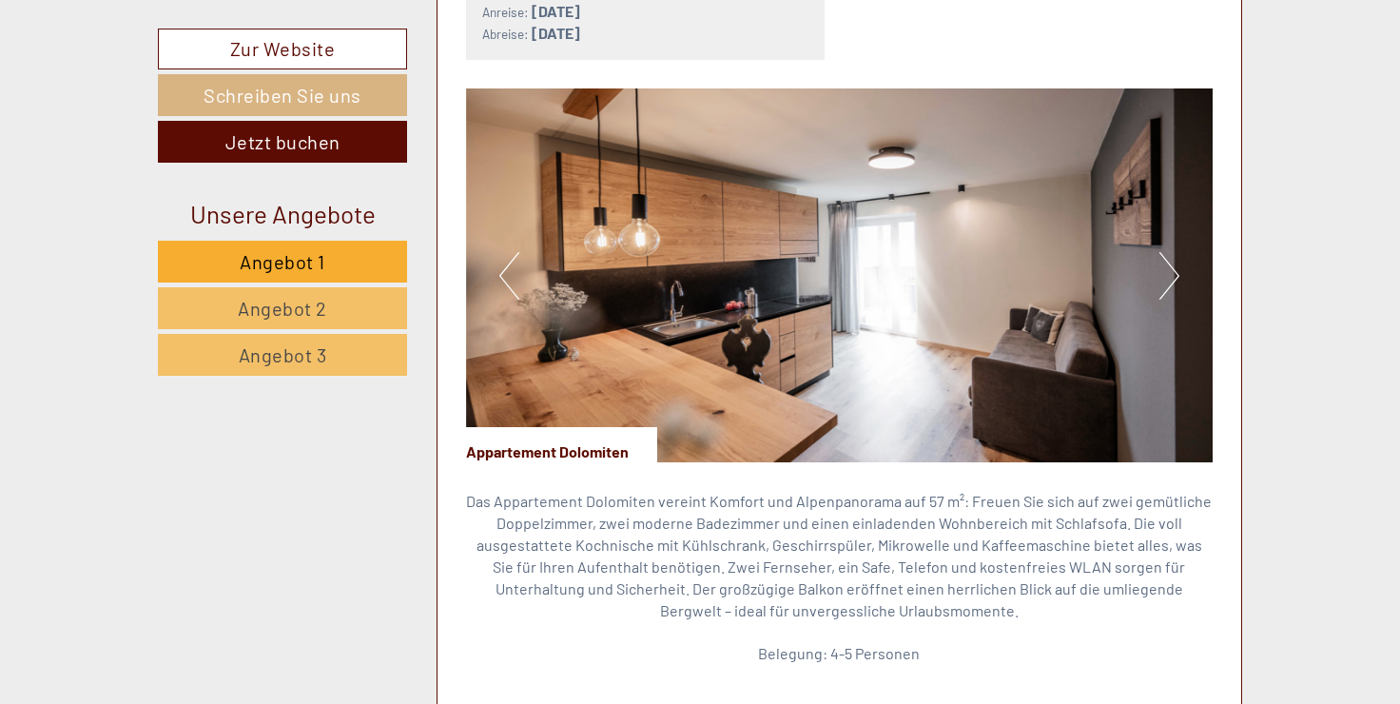
click at [1169, 252] on button "Next" at bounding box center [1169, 276] width 20 height 48
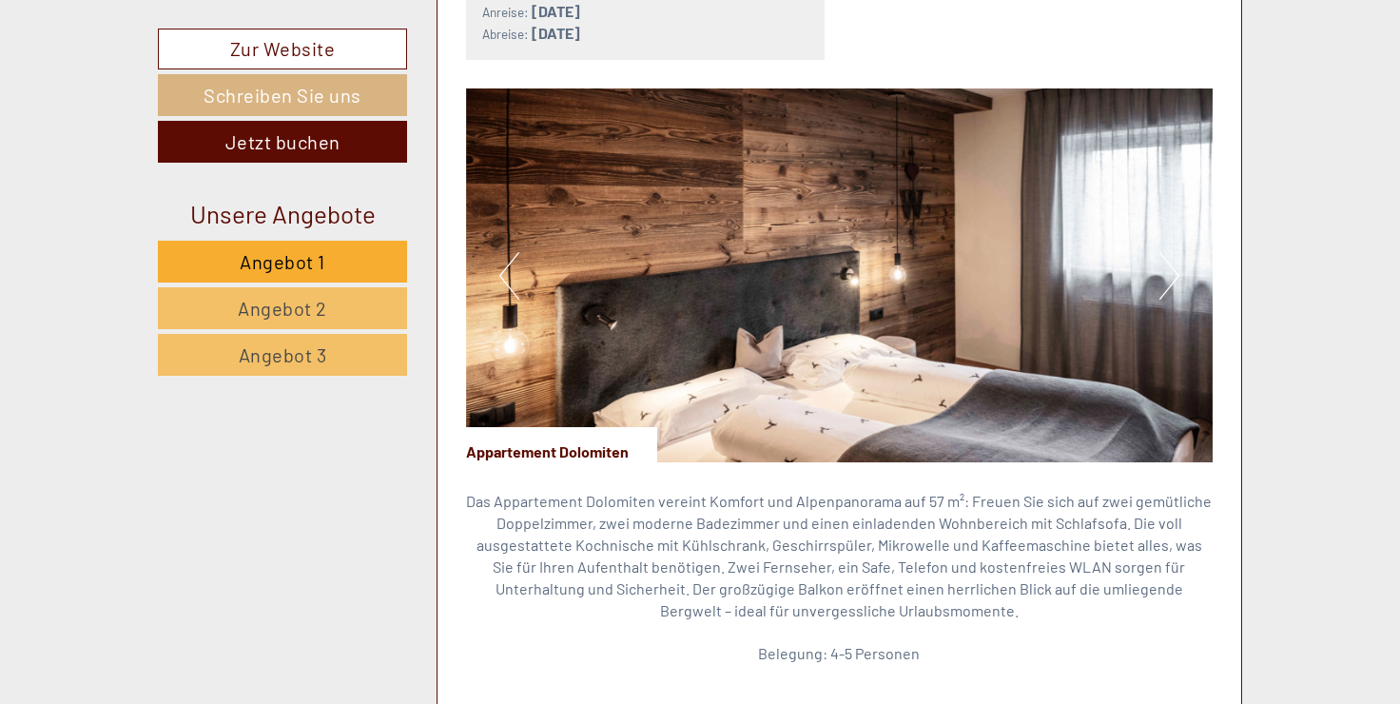
click at [1169, 252] on button "Next" at bounding box center [1169, 276] width 20 height 48
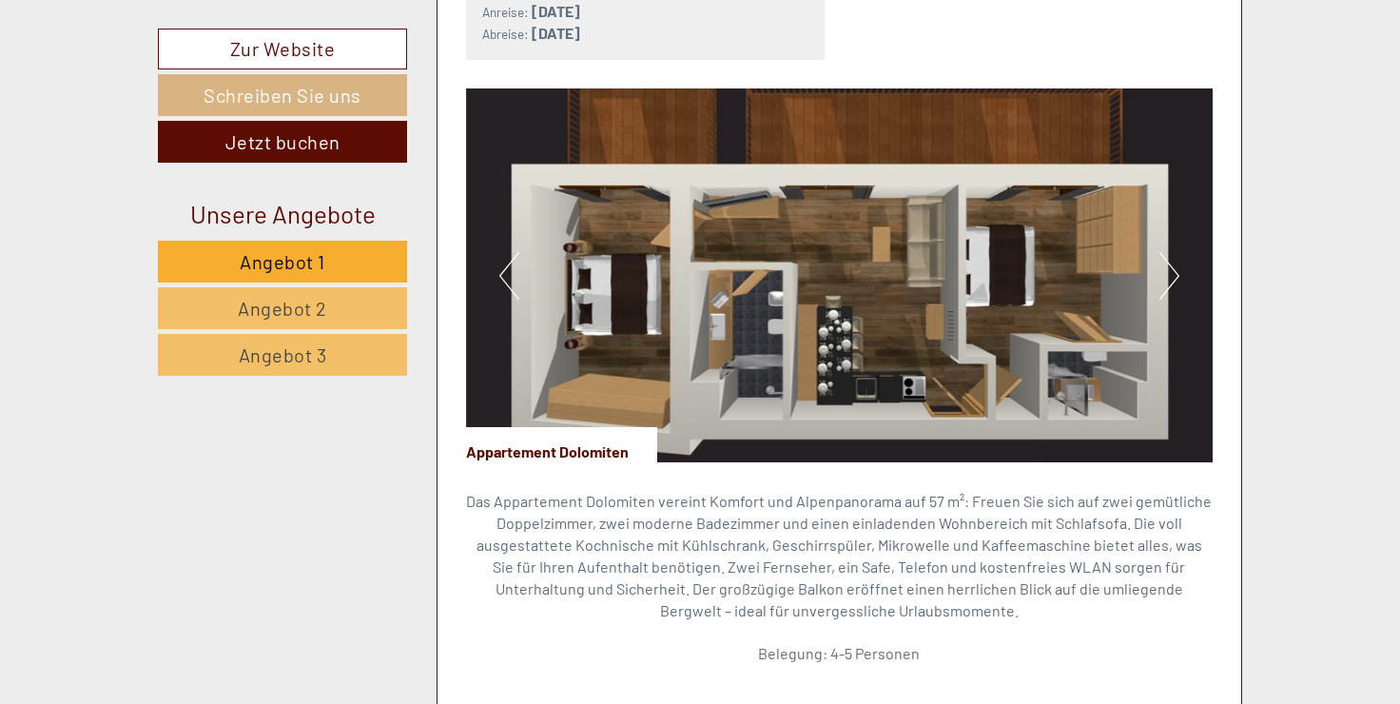
click at [1169, 252] on button "Next" at bounding box center [1169, 276] width 20 height 48
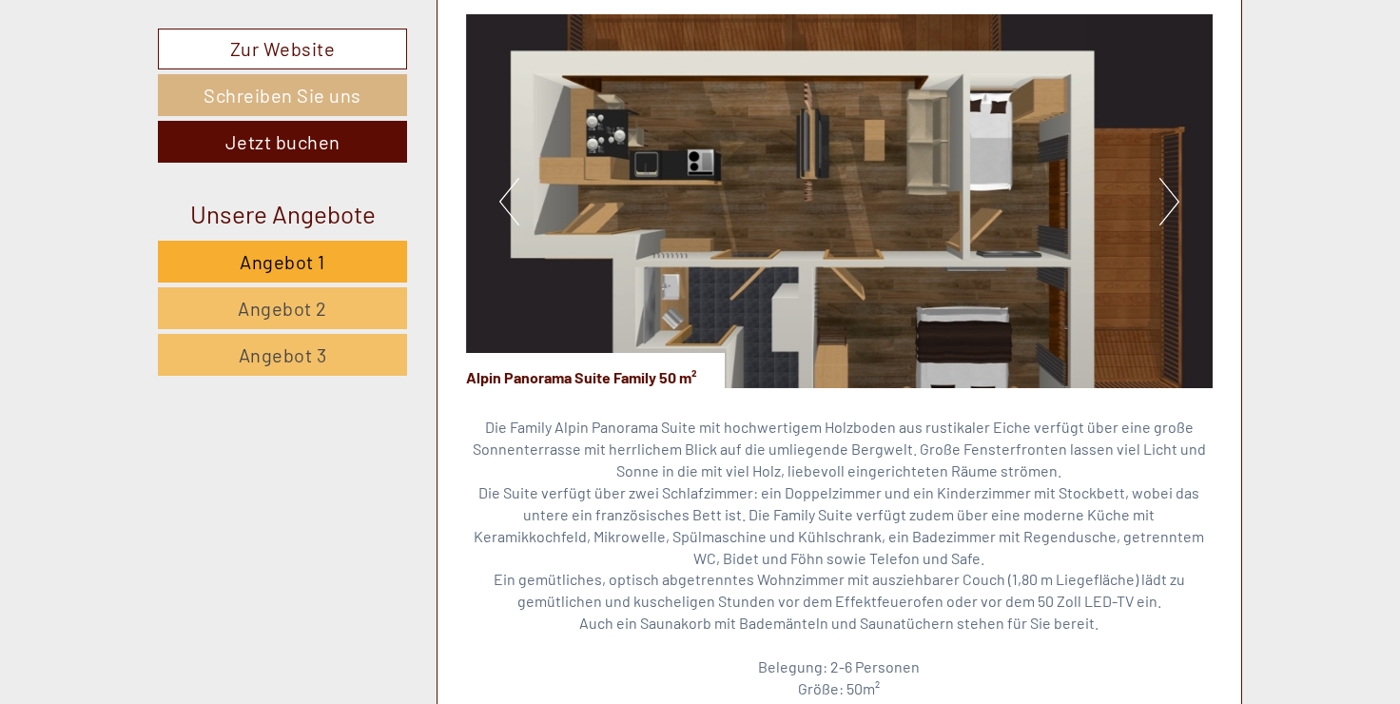
scroll to position [4183, 0]
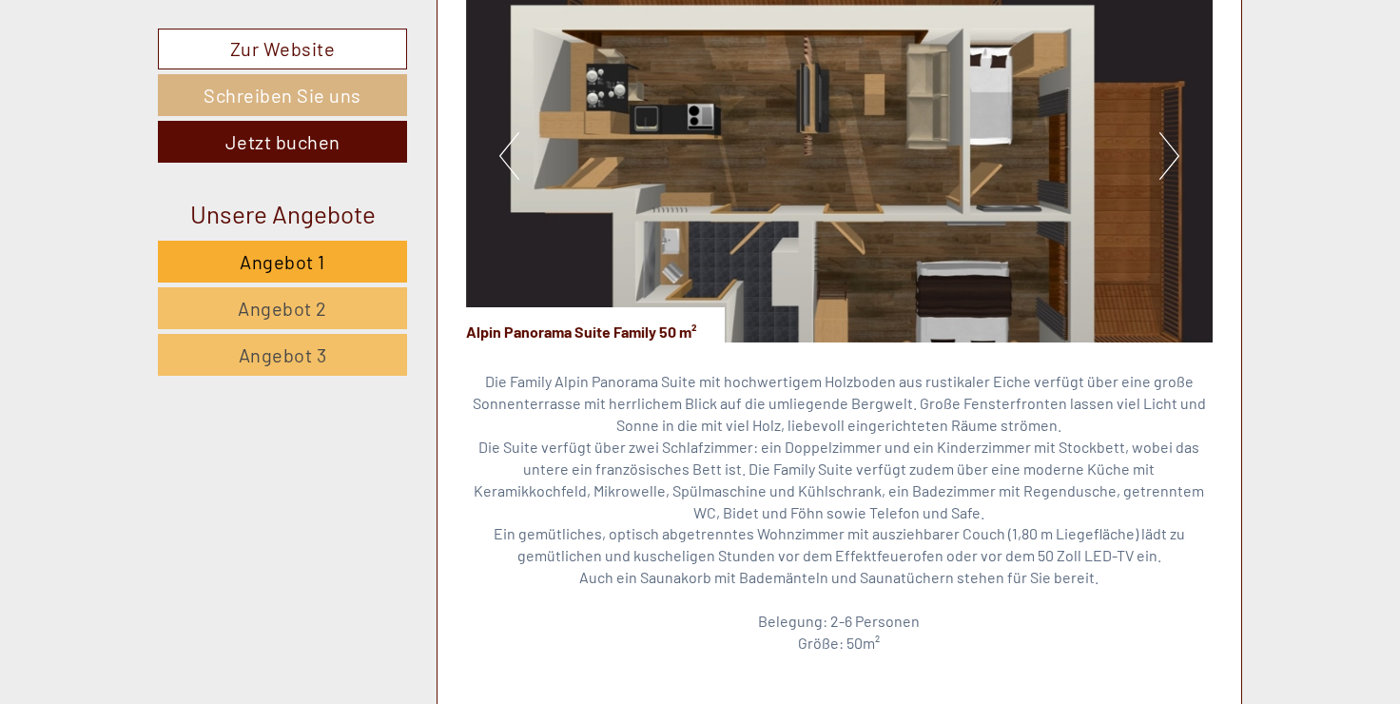
click at [1162, 136] on button "Next" at bounding box center [1169, 156] width 20 height 48
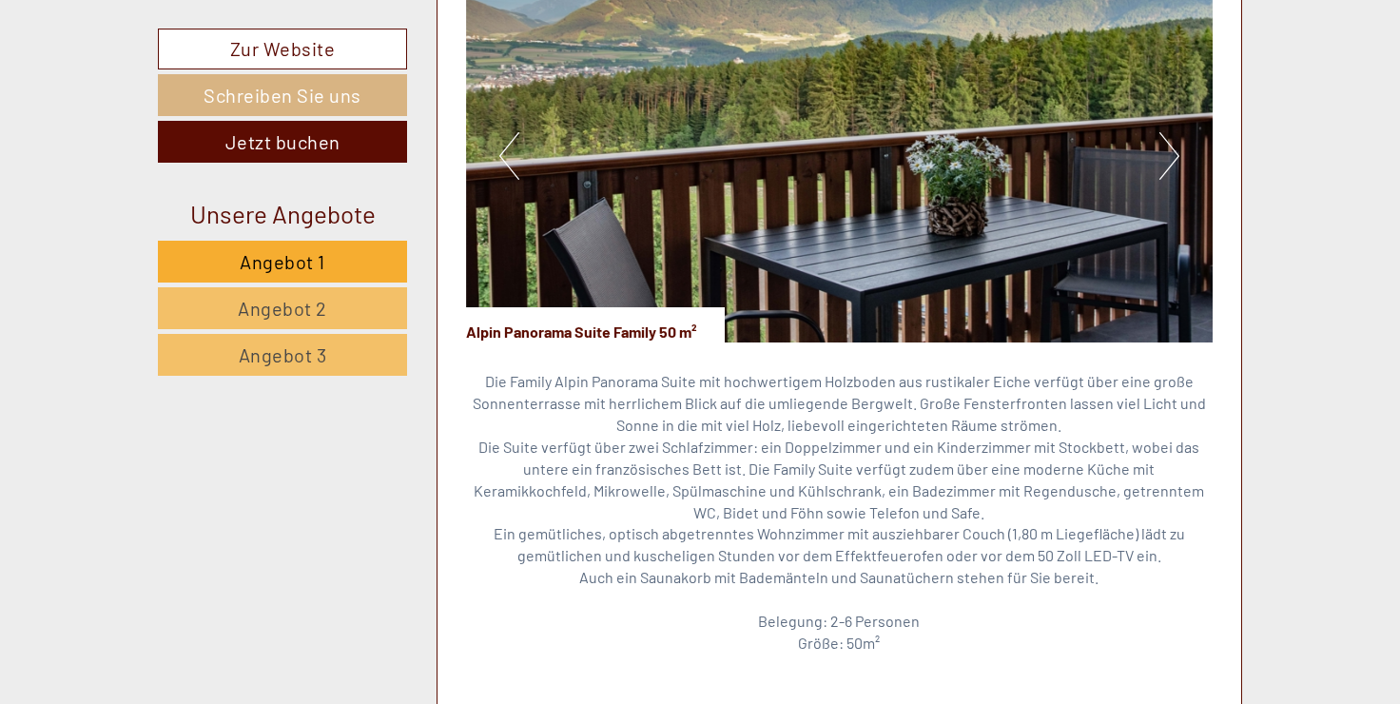
click at [1162, 136] on button "Next" at bounding box center [1169, 156] width 20 height 48
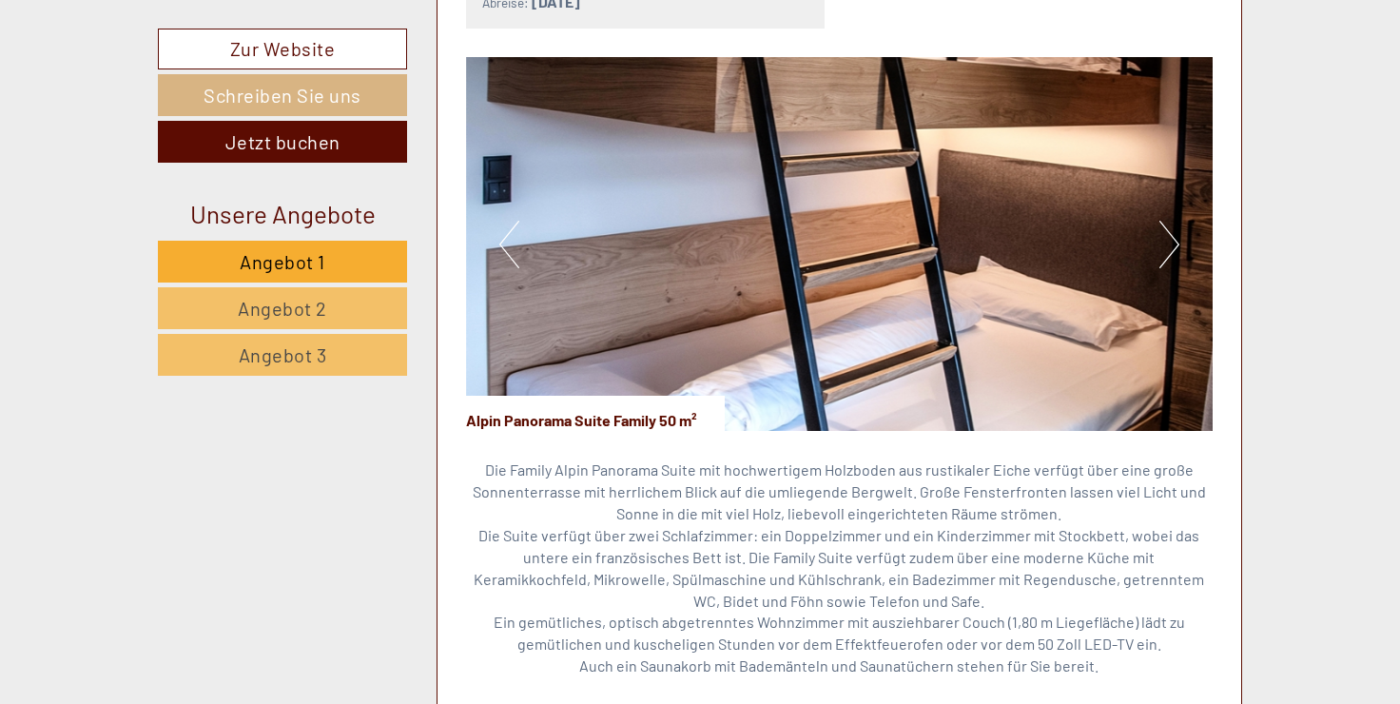
scroll to position [3993, 0]
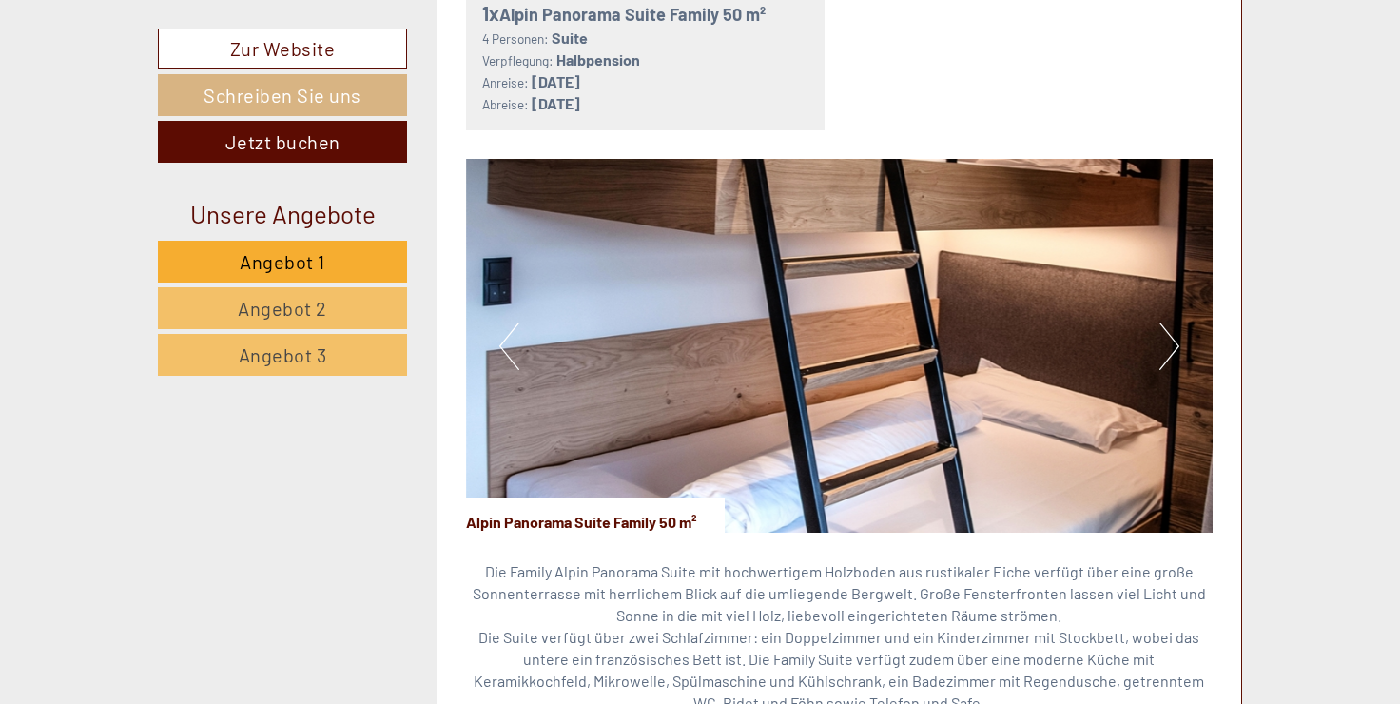
click at [1174, 322] on button "Next" at bounding box center [1169, 346] width 20 height 48
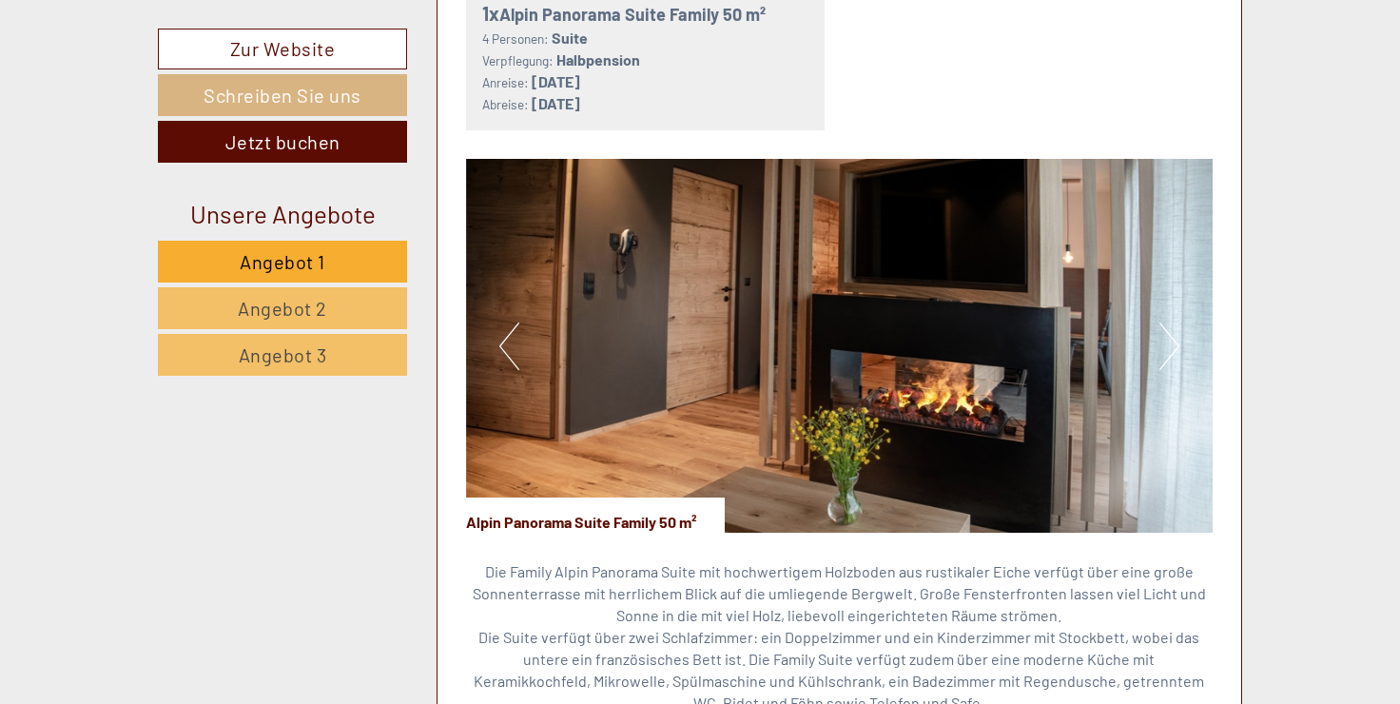
click at [1174, 322] on button "Next" at bounding box center [1169, 346] width 20 height 48
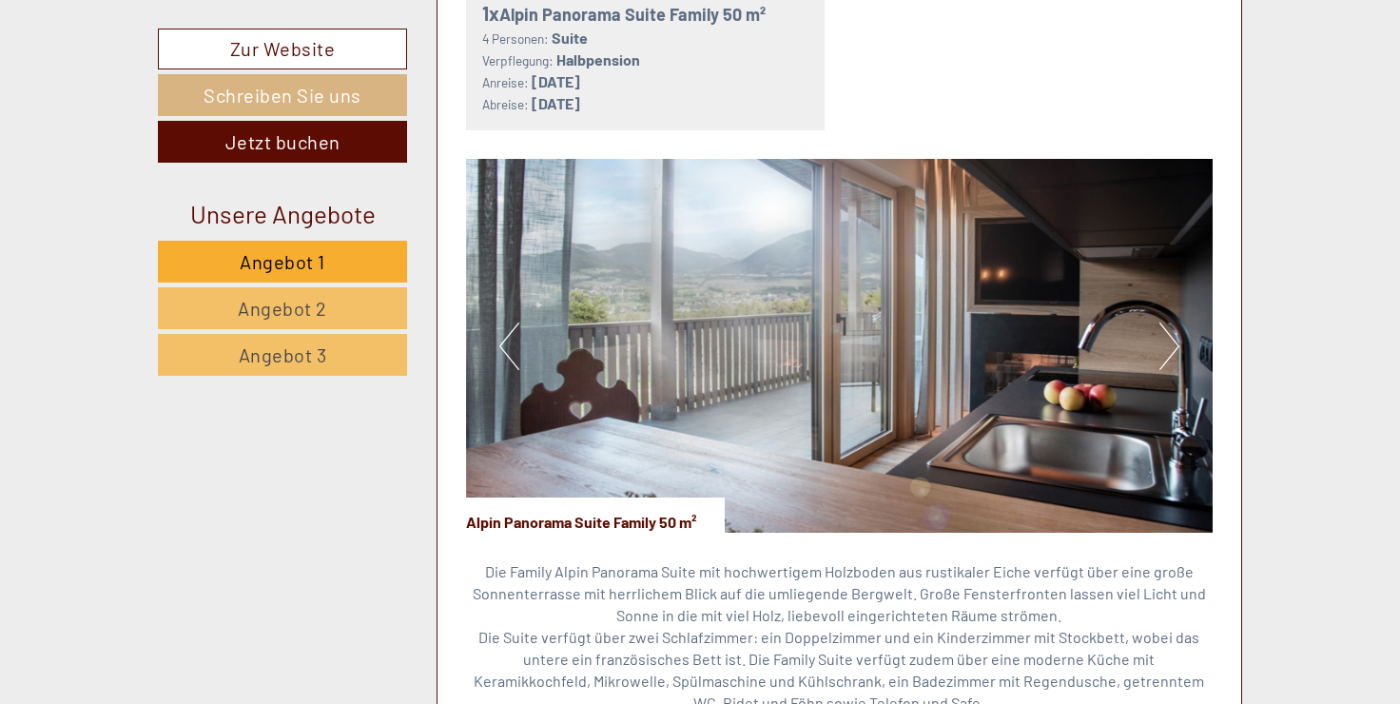
click at [1174, 322] on button "Next" at bounding box center [1169, 346] width 20 height 48
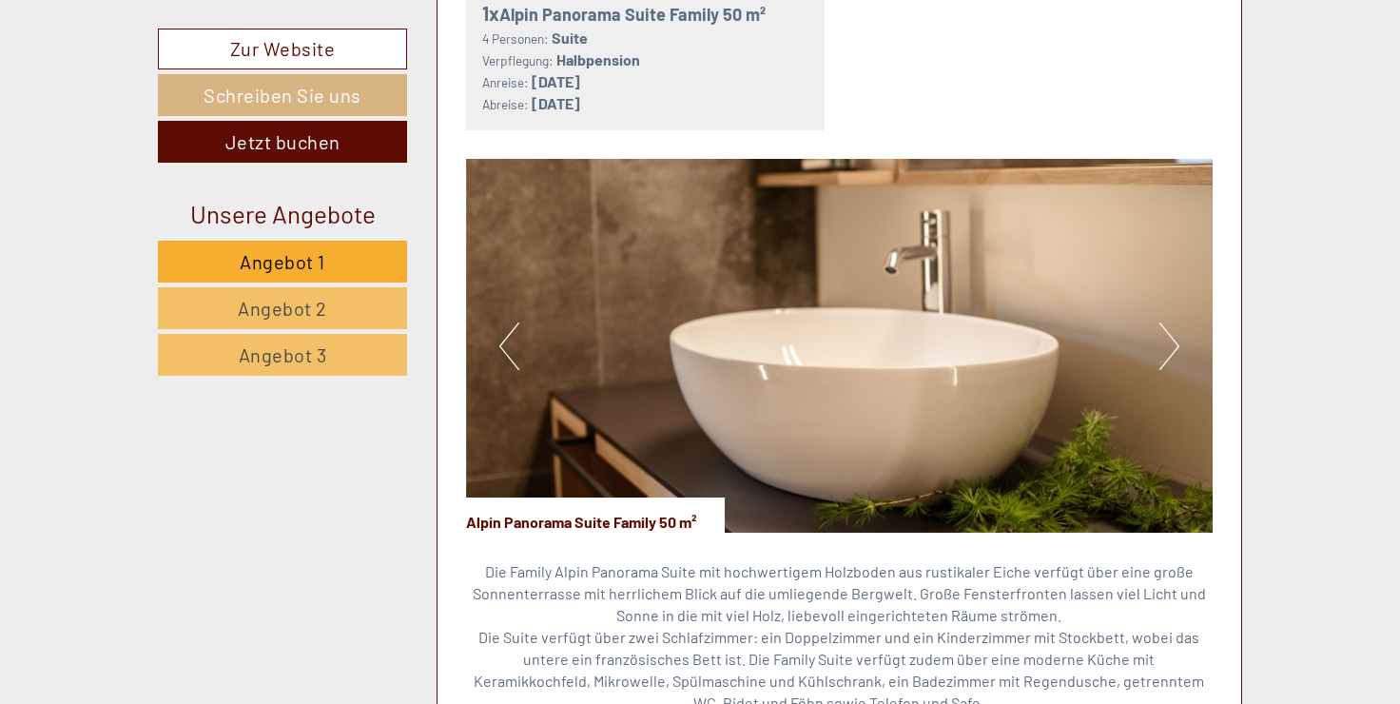
click at [1174, 322] on button "Next" at bounding box center [1169, 346] width 20 height 48
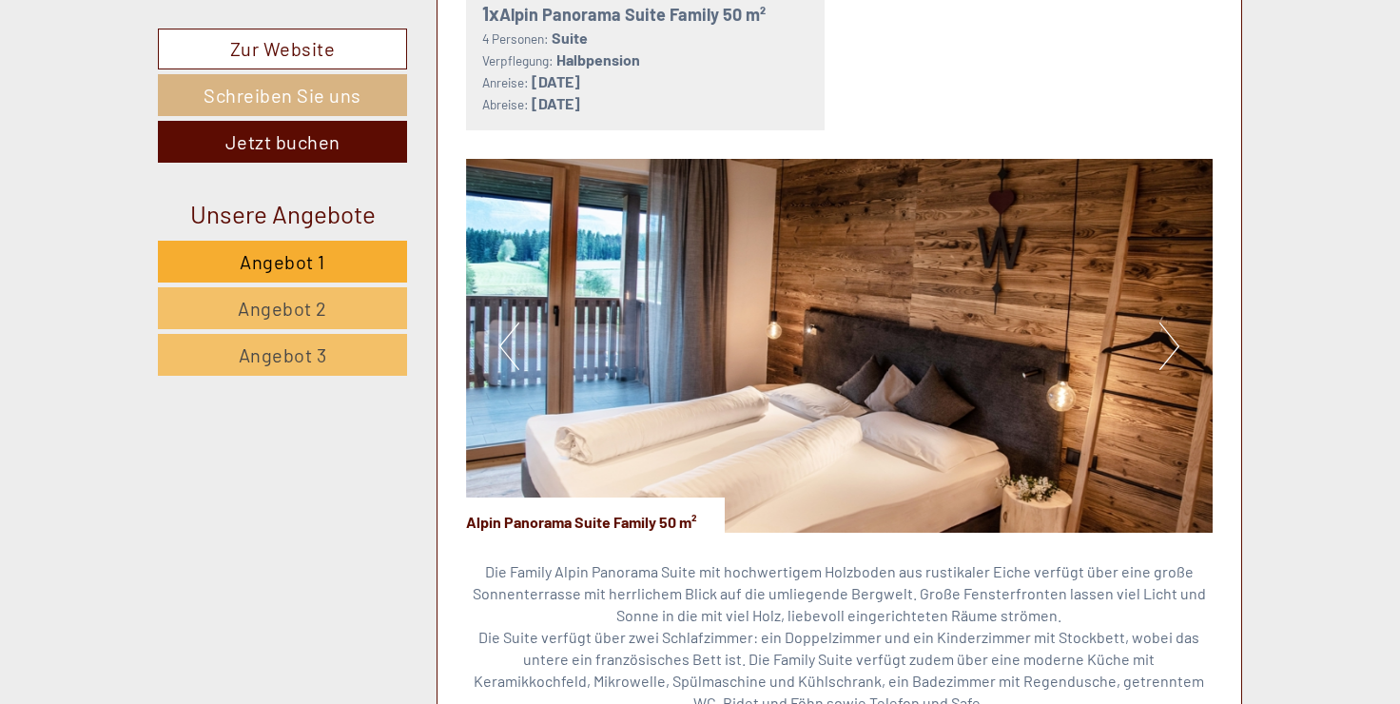
click at [1174, 322] on button "Next" at bounding box center [1169, 346] width 20 height 48
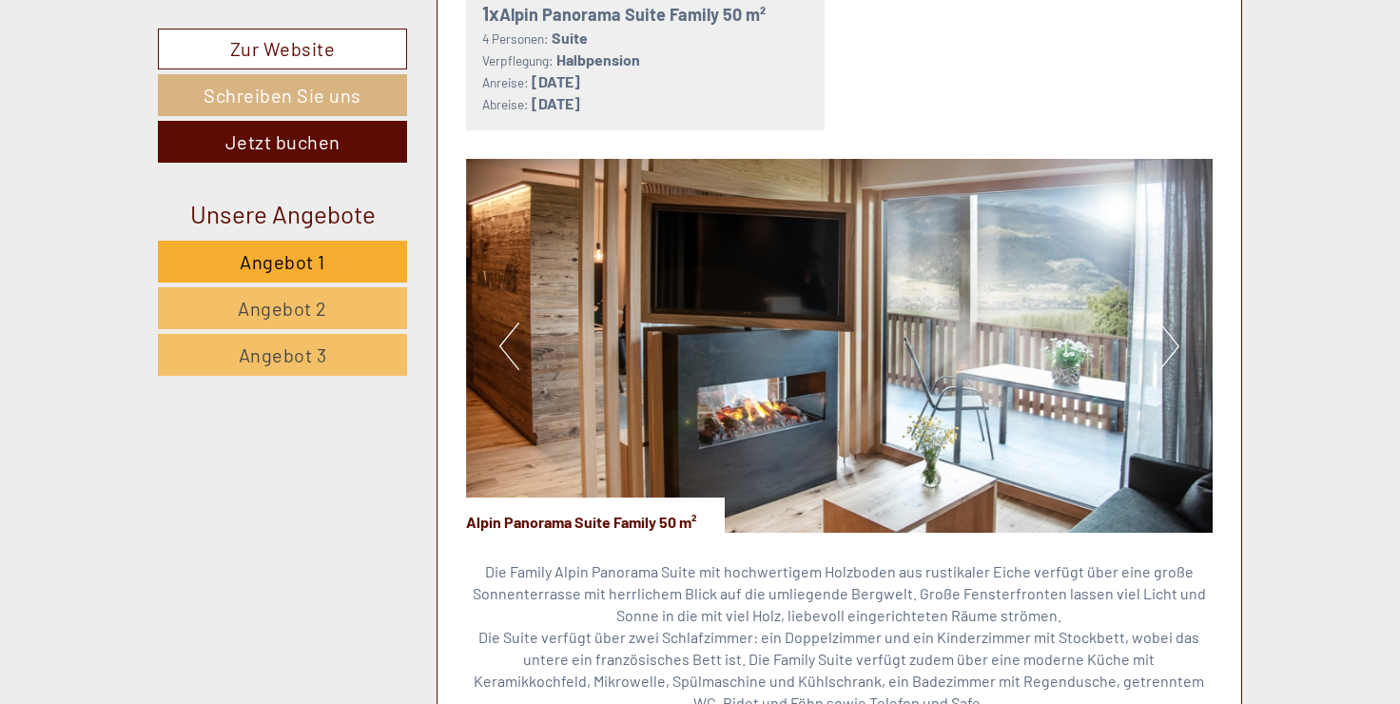
click at [1174, 322] on button "Next" at bounding box center [1169, 346] width 20 height 48
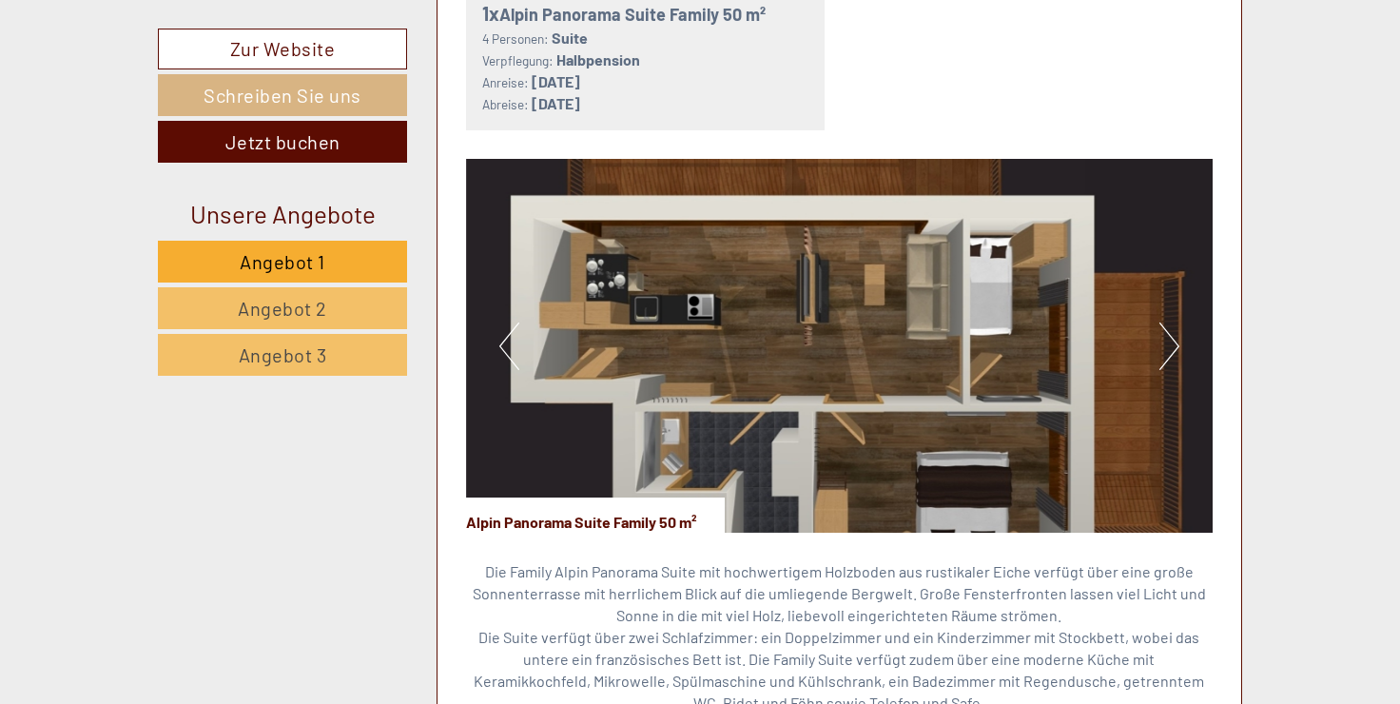
click at [1174, 322] on button "Next" at bounding box center [1169, 346] width 20 height 48
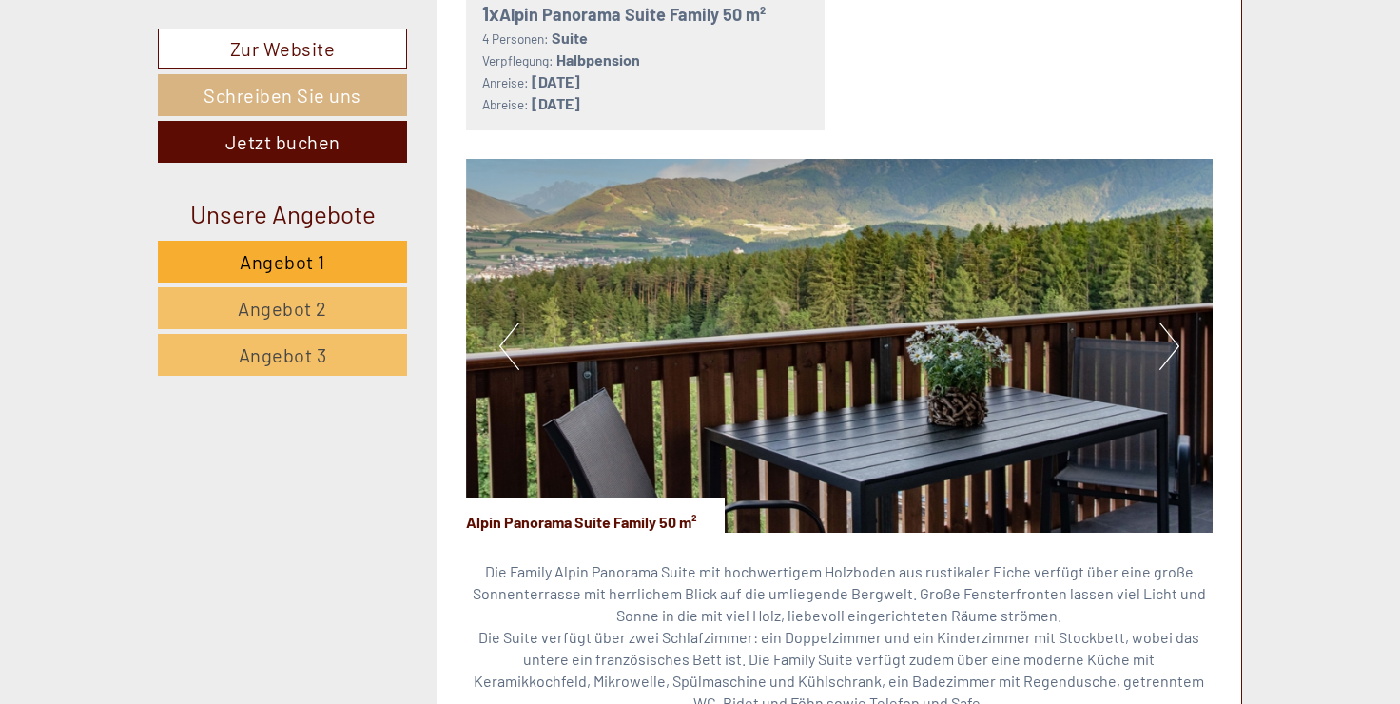
click at [1174, 322] on button "Next" at bounding box center [1169, 346] width 20 height 48
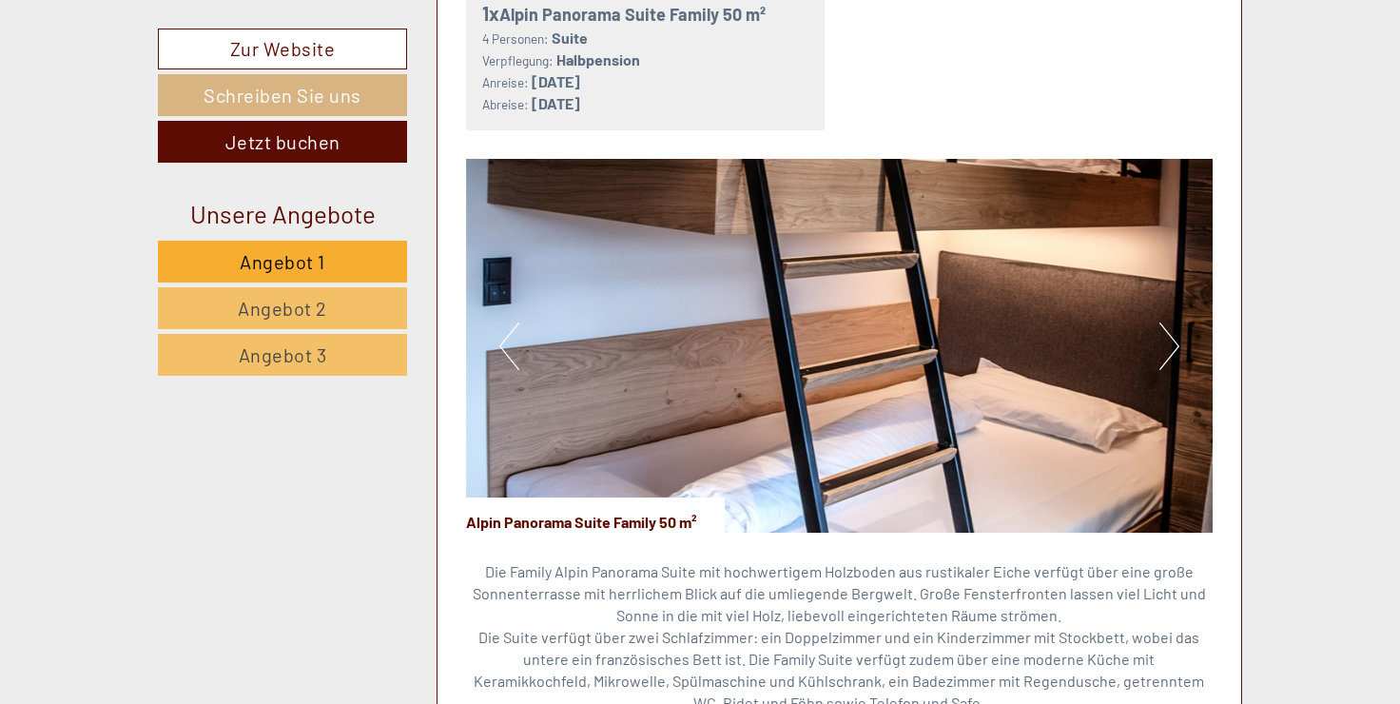
click at [1174, 322] on button "Next" at bounding box center [1169, 346] width 20 height 48
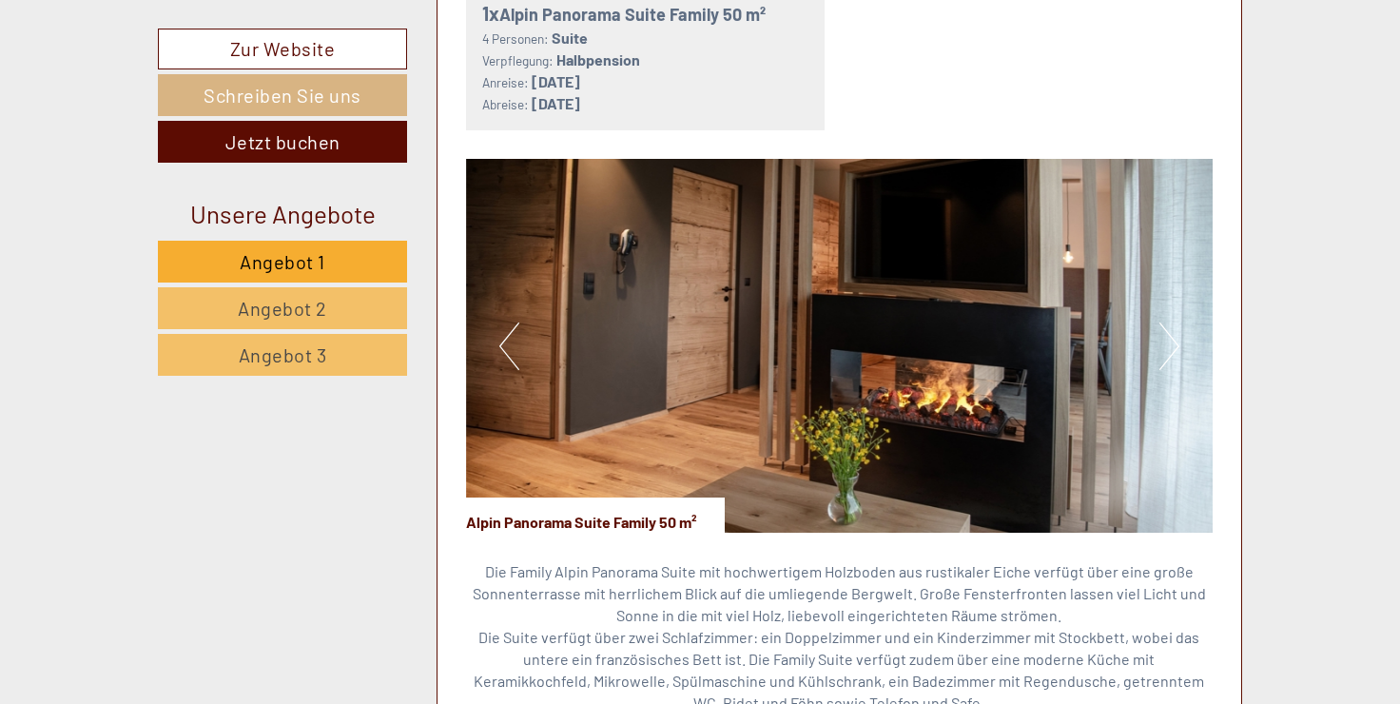
click at [1174, 322] on button "Next" at bounding box center [1169, 346] width 20 height 48
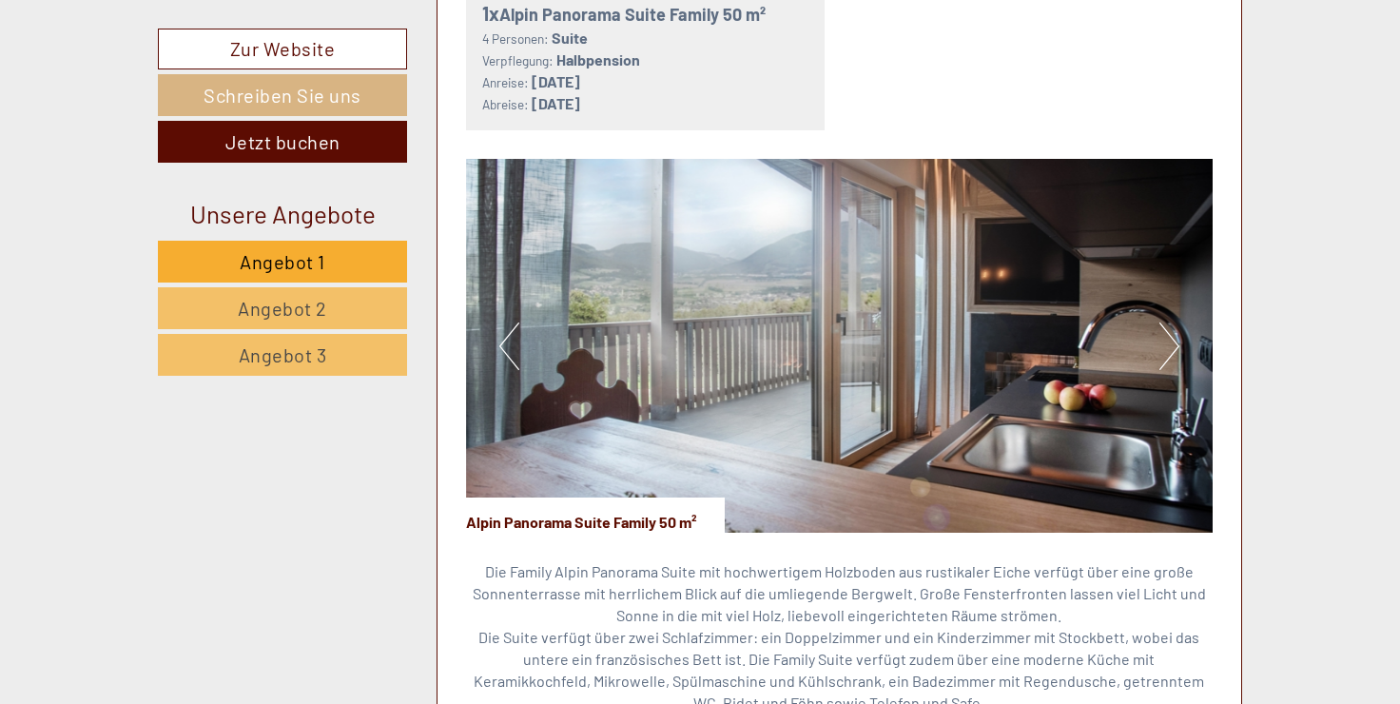
click at [1174, 322] on button "Next" at bounding box center [1169, 346] width 20 height 48
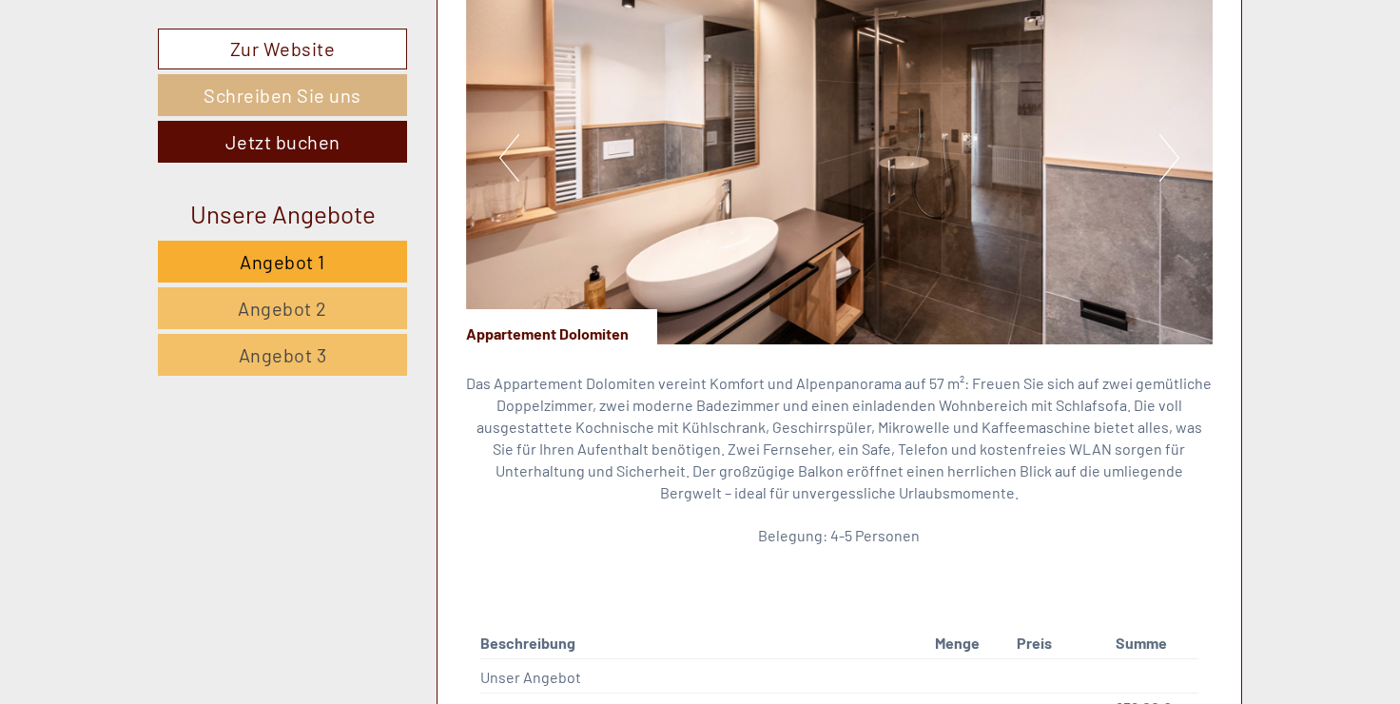
scroll to position [2472, 0]
